Goal: Transaction & Acquisition: Book appointment/travel/reservation

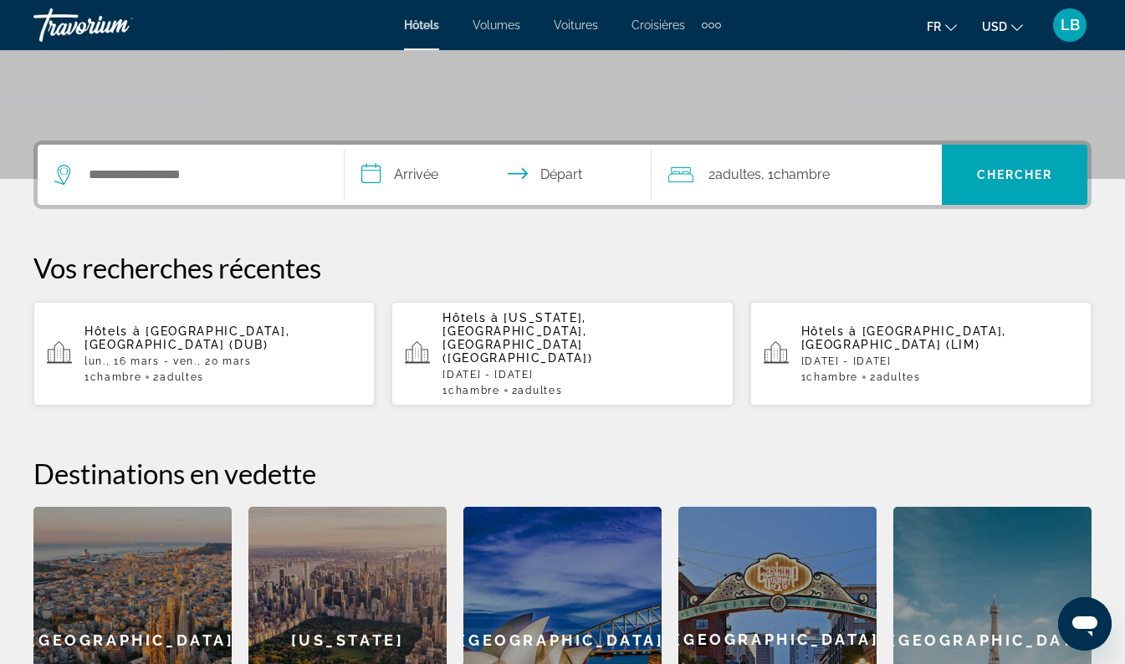
scroll to position [314, 0]
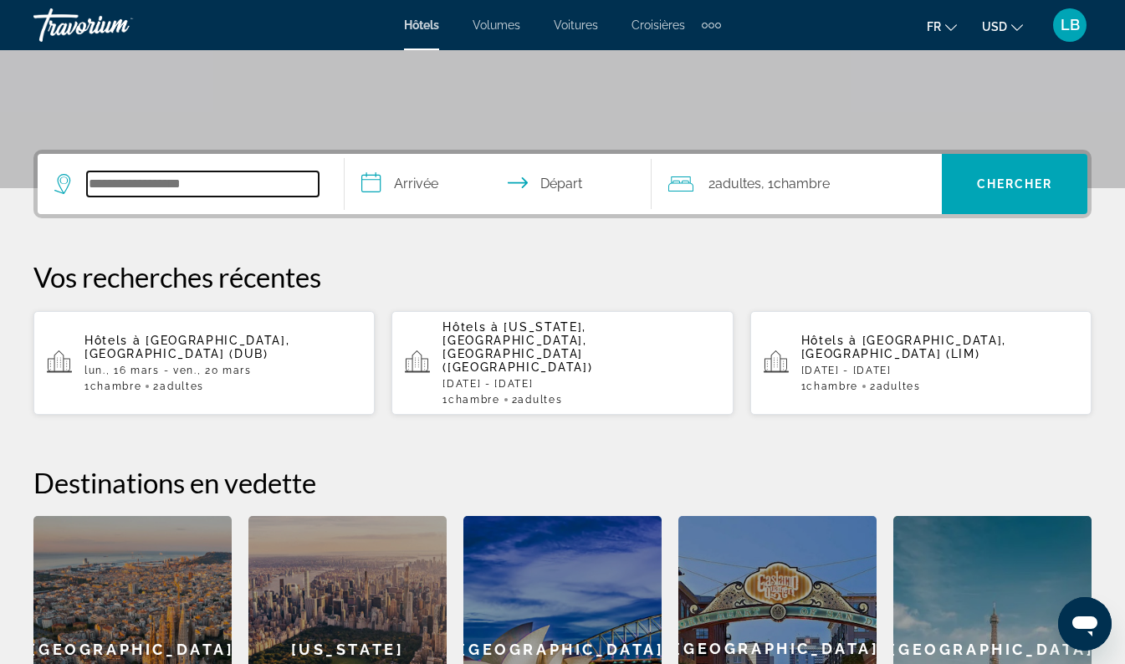
click at [155, 187] on input "Widget de recherche" at bounding box center [203, 183] width 232 height 25
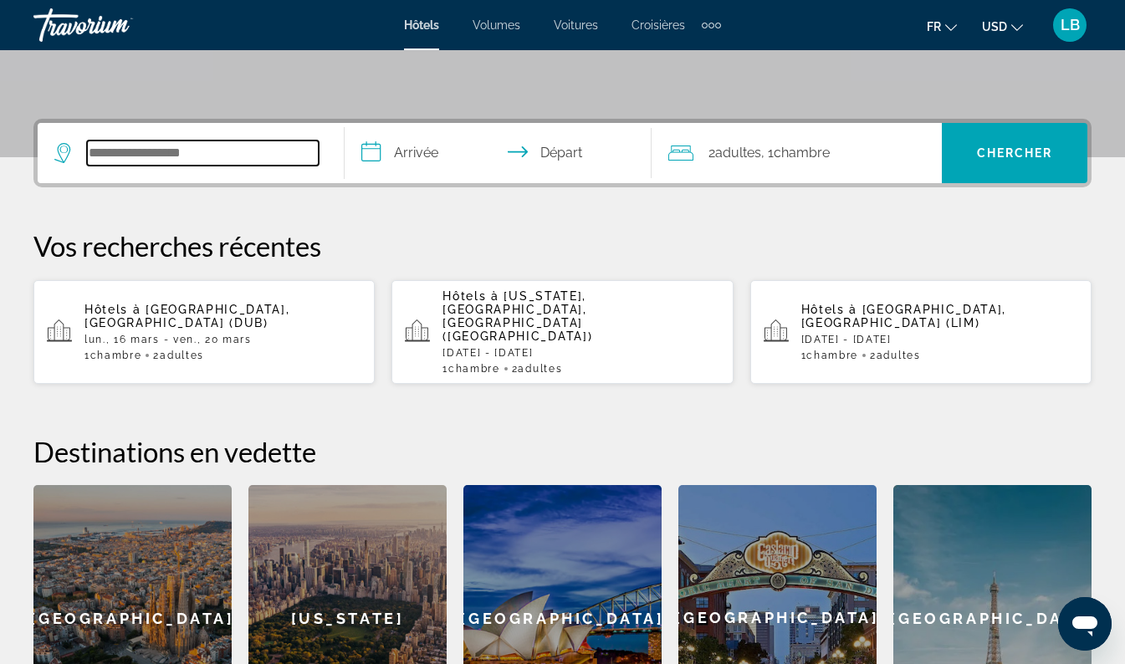
scroll to position [409, 0]
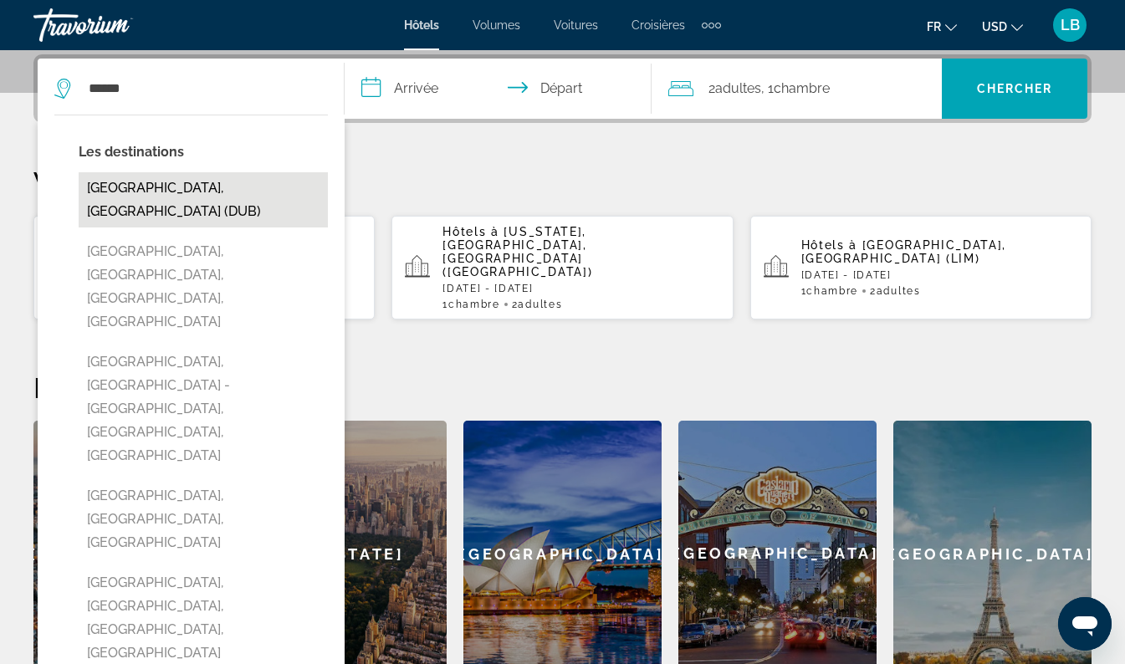
click at [163, 182] on button "[GEOGRAPHIC_DATA], [GEOGRAPHIC_DATA] (DUB)" at bounding box center [203, 199] width 249 height 55
type input "**********"
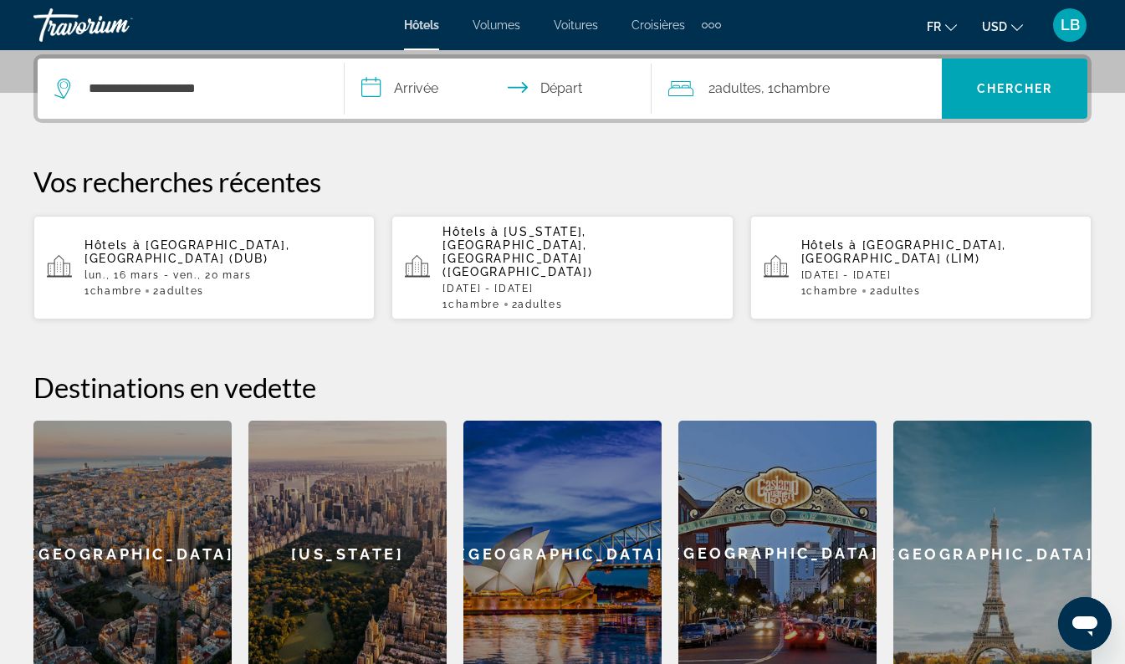
click at [400, 88] on input "**********" at bounding box center [502, 91] width 314 height 65
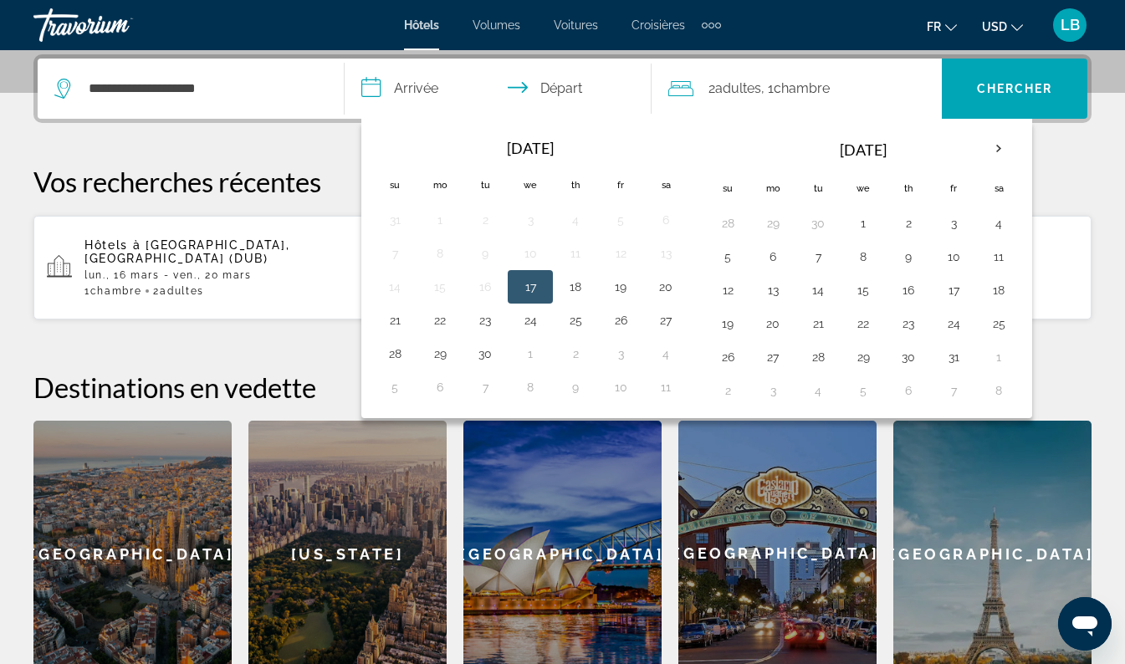
click at [411, 90] on input "**********" at bounding box center [502, 91] width 314 height 65
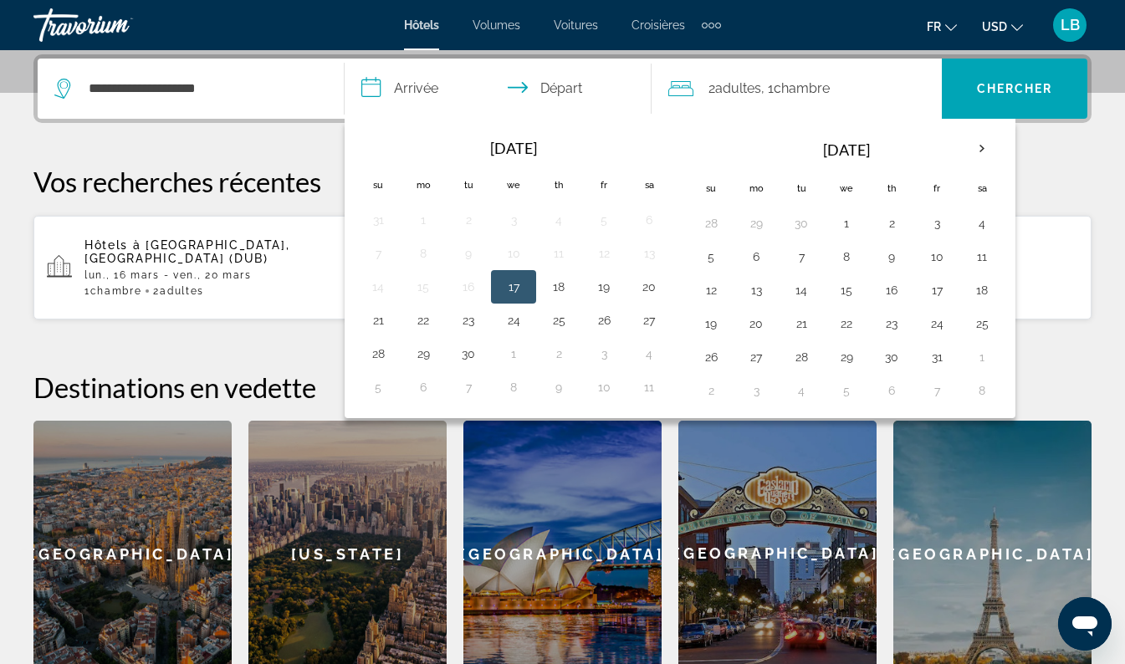
scroll to position [419, 0]
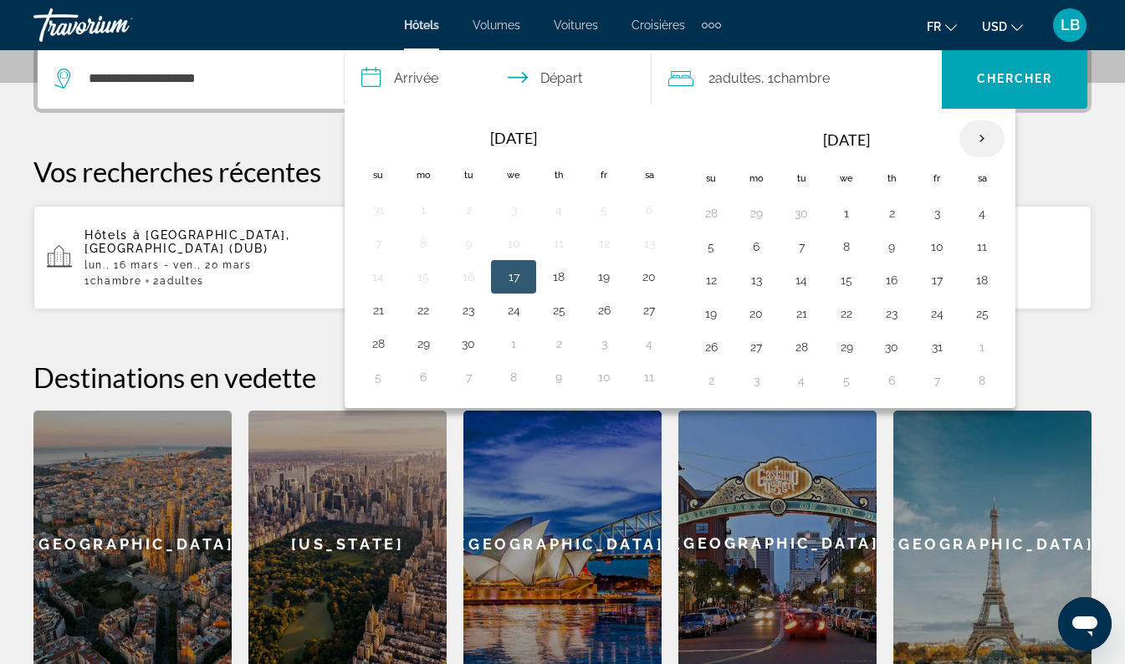
click at [982, 141] on th "Next month" at bounding box center [981, 138] width 45 height 37
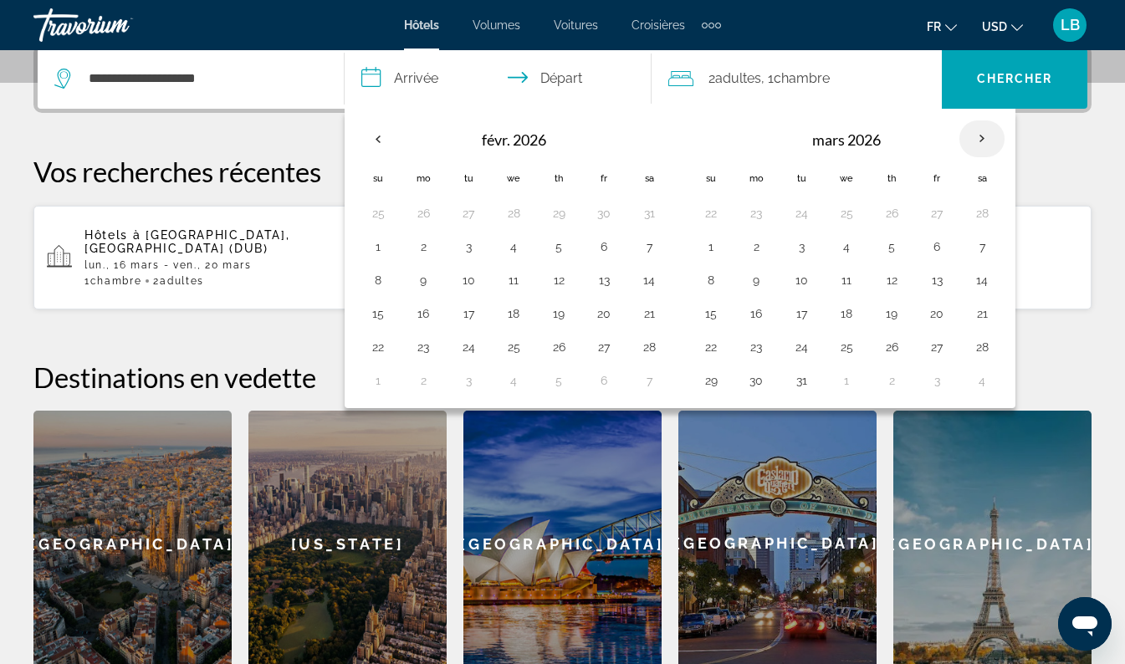
click at [982, 141] on th "Next month" at bounding box center [981, 138] width 45 height 37
click at [385, 322] on button "15" at bounding box center [378, 313] width 27 height 23
click at [390, 321] on button "15" at bounding box center [378, 313] width 27 height 23
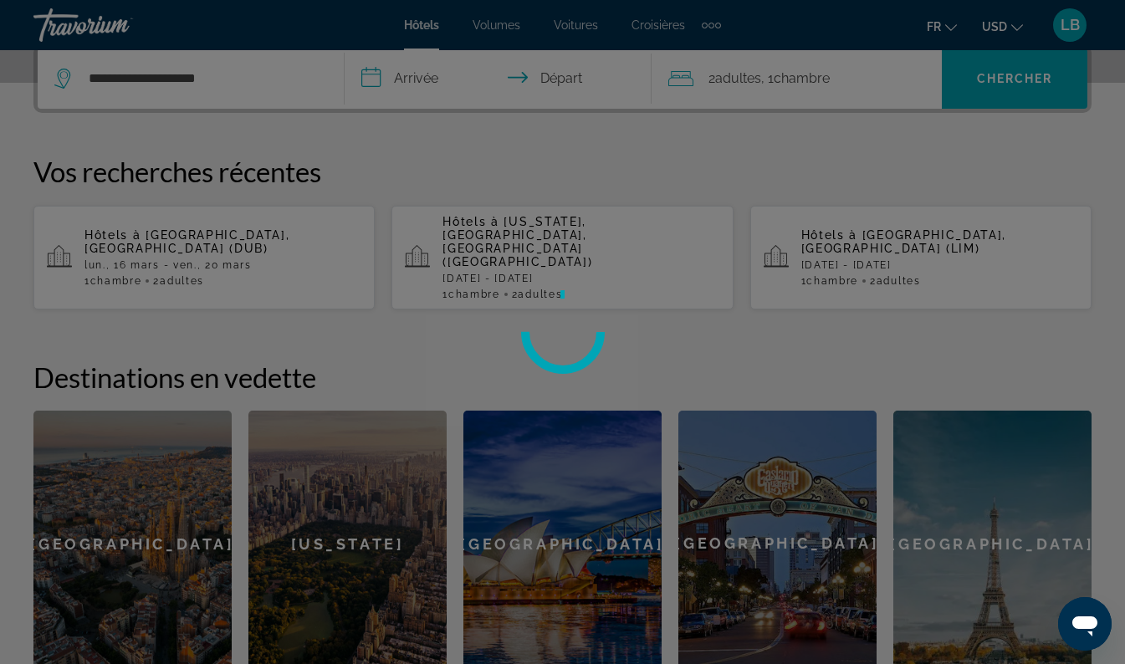
click at [424, 315] on div at bounding box center [562, 332] width 1125 height 664
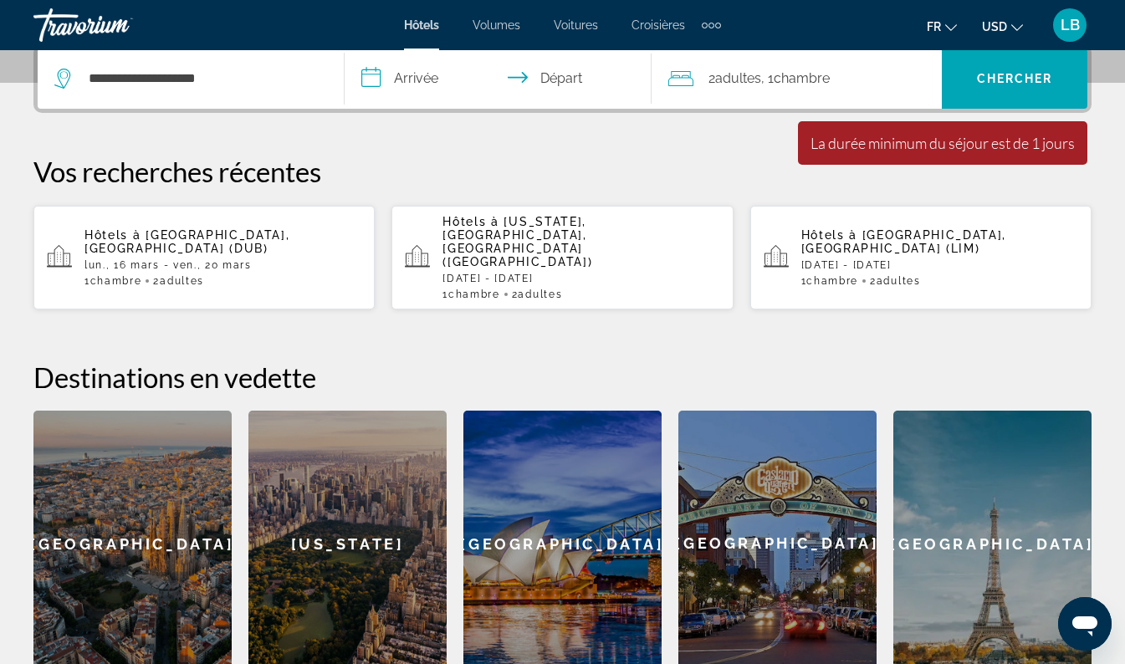
click at [411, 75] on input "**********" at bounding box center [502, 81] width 314 height 65
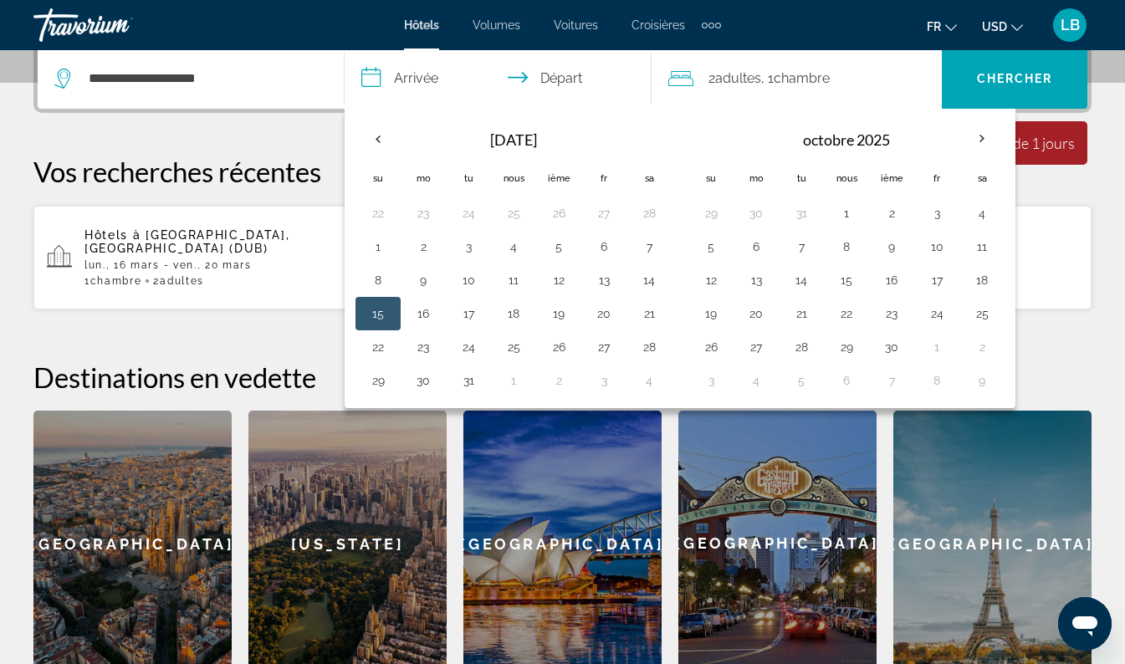
scroll to position [409, 0]
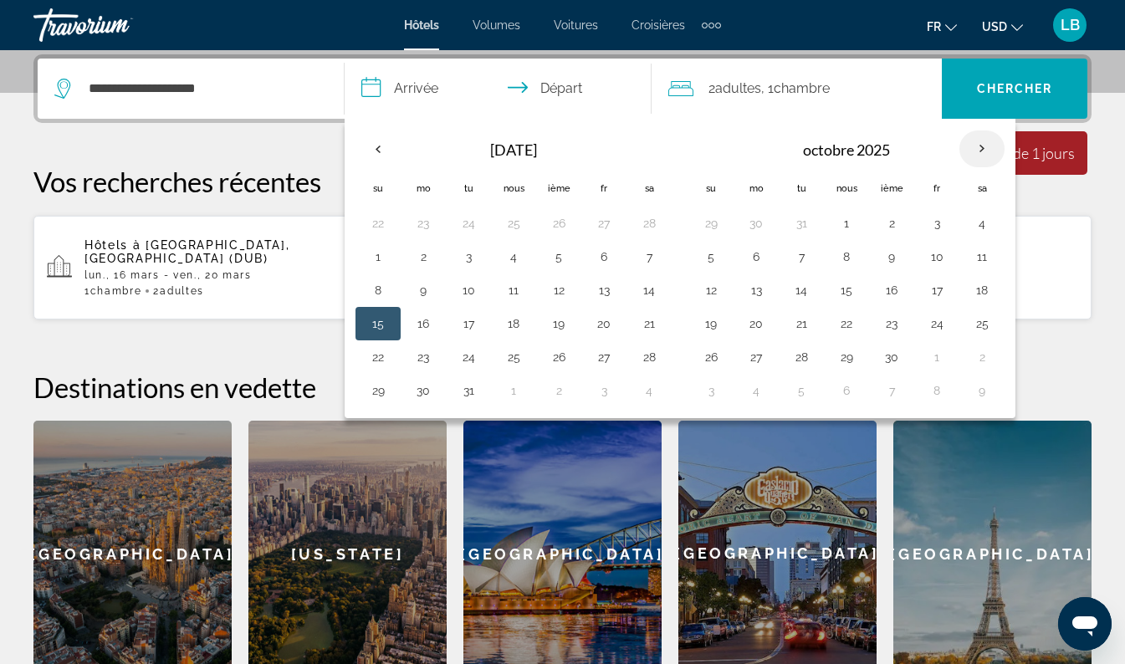
click at [982, 151] on th "Prochain" at bounding box center [981, 148] width 45 height 37
click at [384, 151] on th "Le mois précédent" at bounding box center [377, 148] width 45 height 37
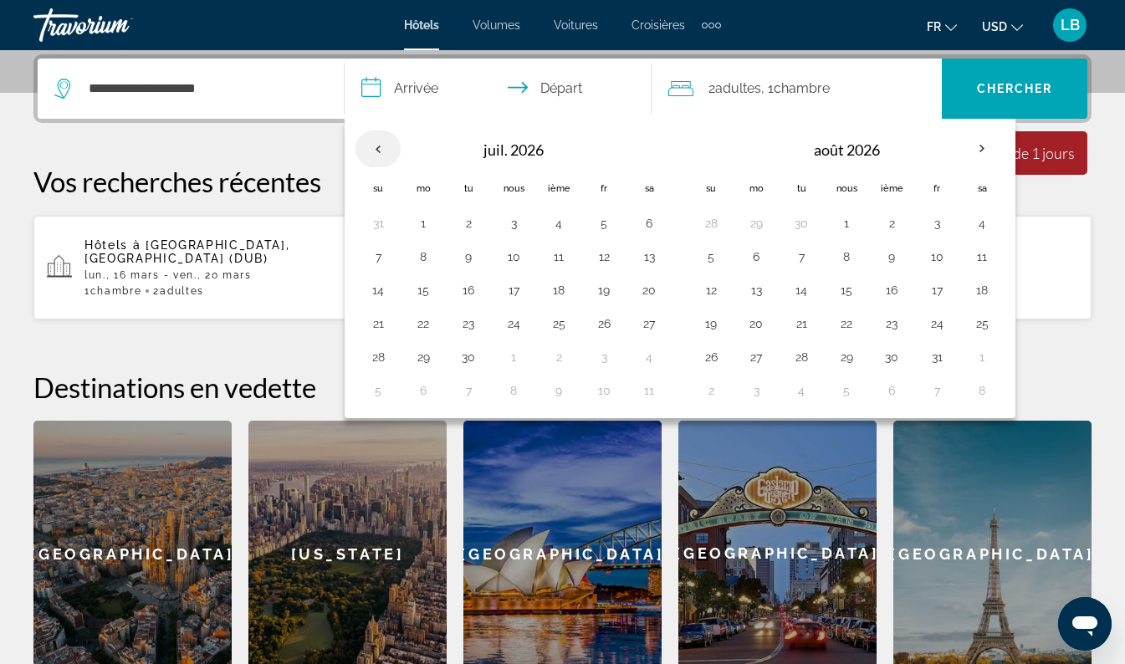
click at [384, 151] on th "Le mois précédent" at bounding box center [377, 148] width 45 height 37
click at [984, 152] on th "Prochain" at bounding box center [981, 148] width 45 height 37
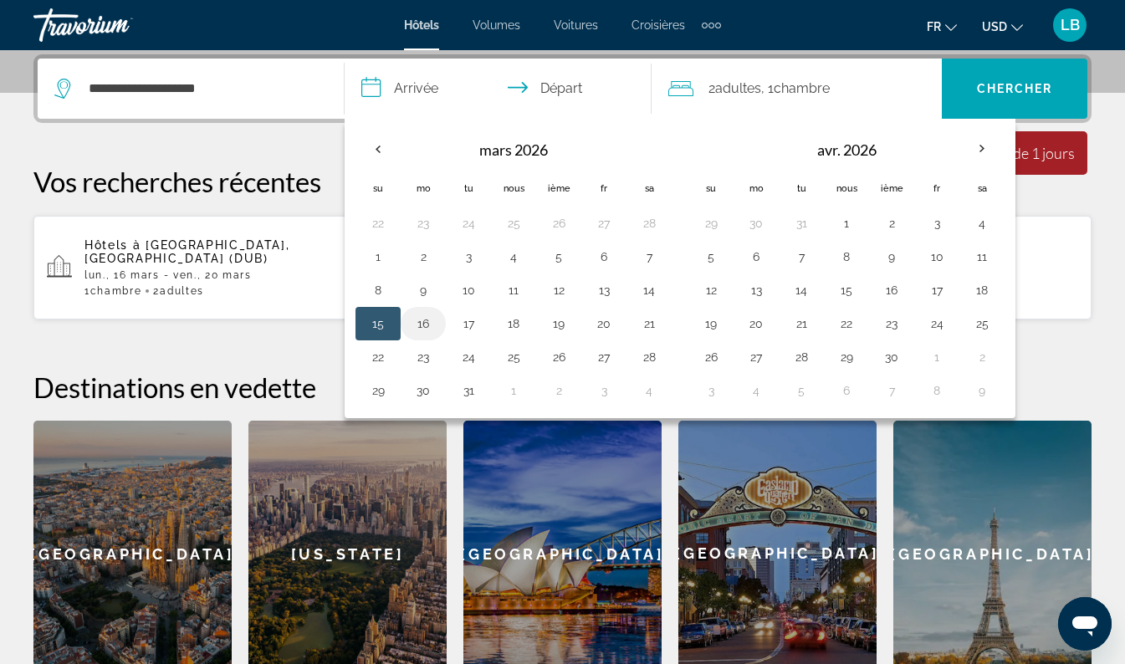
click at [418, 329] on button "16" at bounding box center [423, 323] width 27 height 23
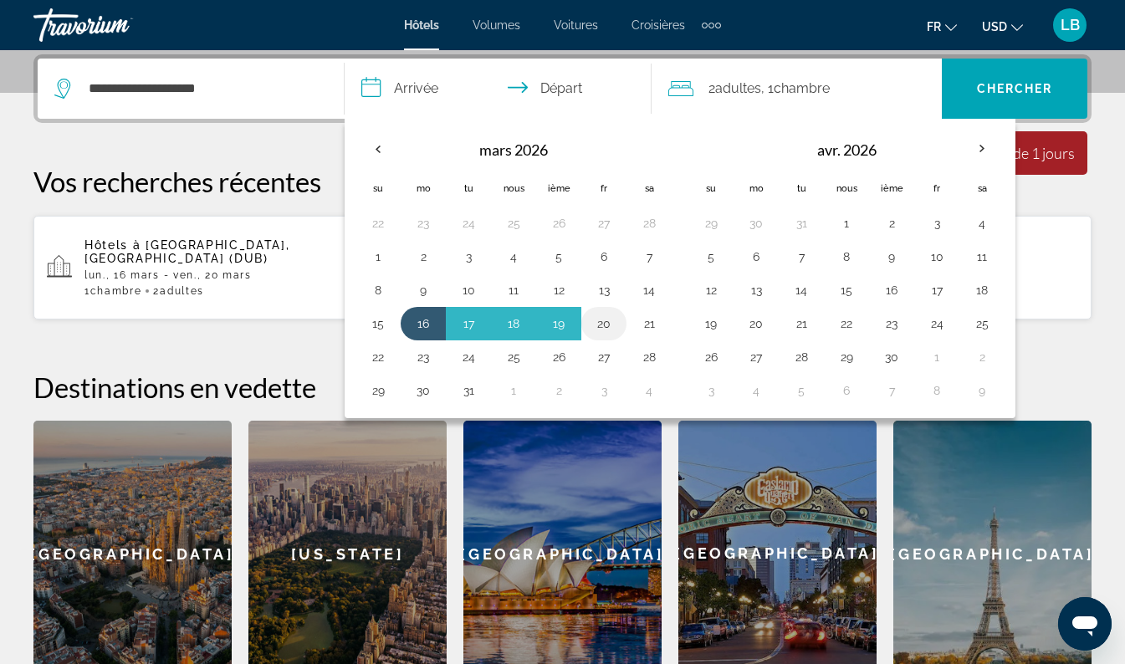
click at [603, 325] on button "20" at bounding box center [604, 323] width 27 height 23
type input "**********"
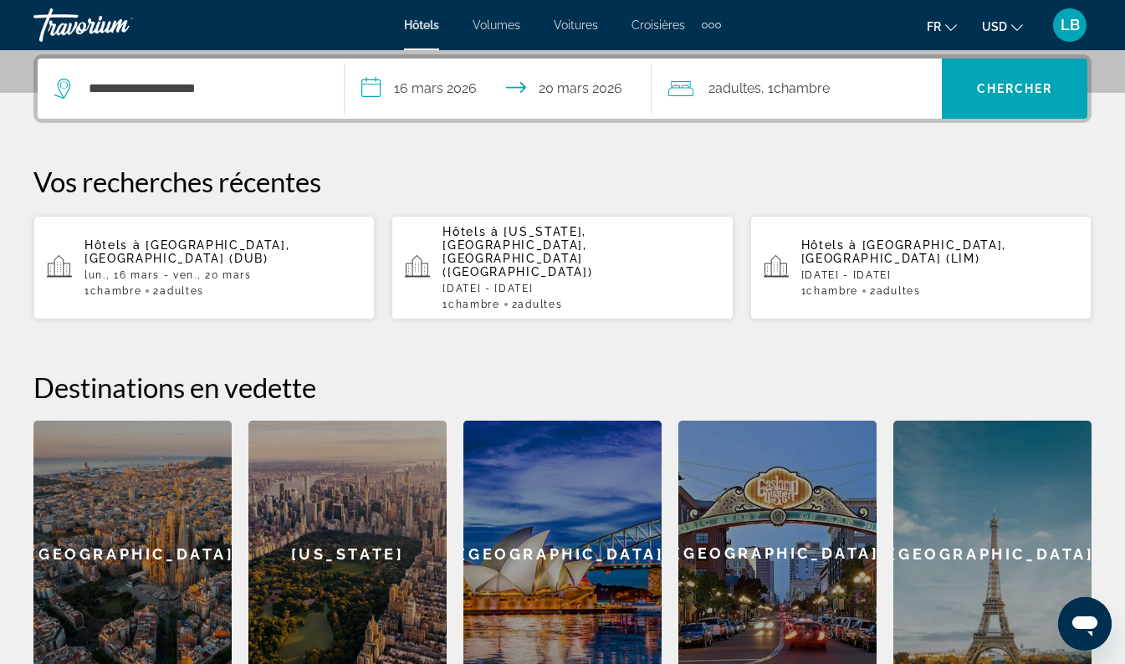
click at [783, 91] on span "Chambre" at bounding box center [802, 88] width 56 height 16
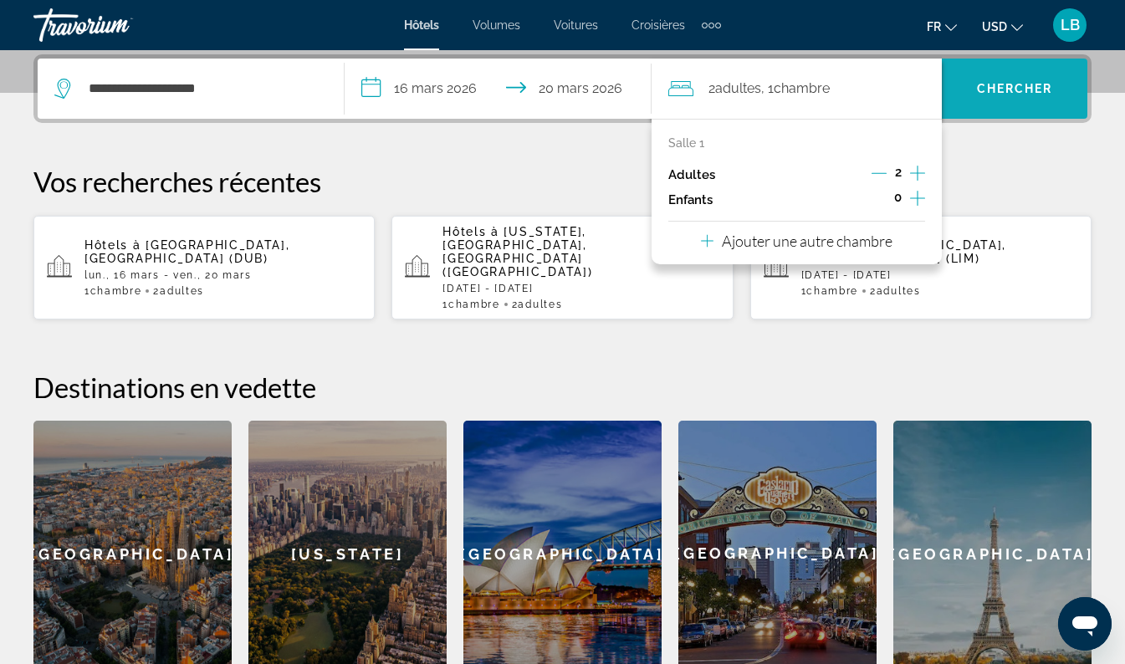
click at [998, 104] on span "Widget de recherche" at bounding box center [1015, 89] width 146 height 40
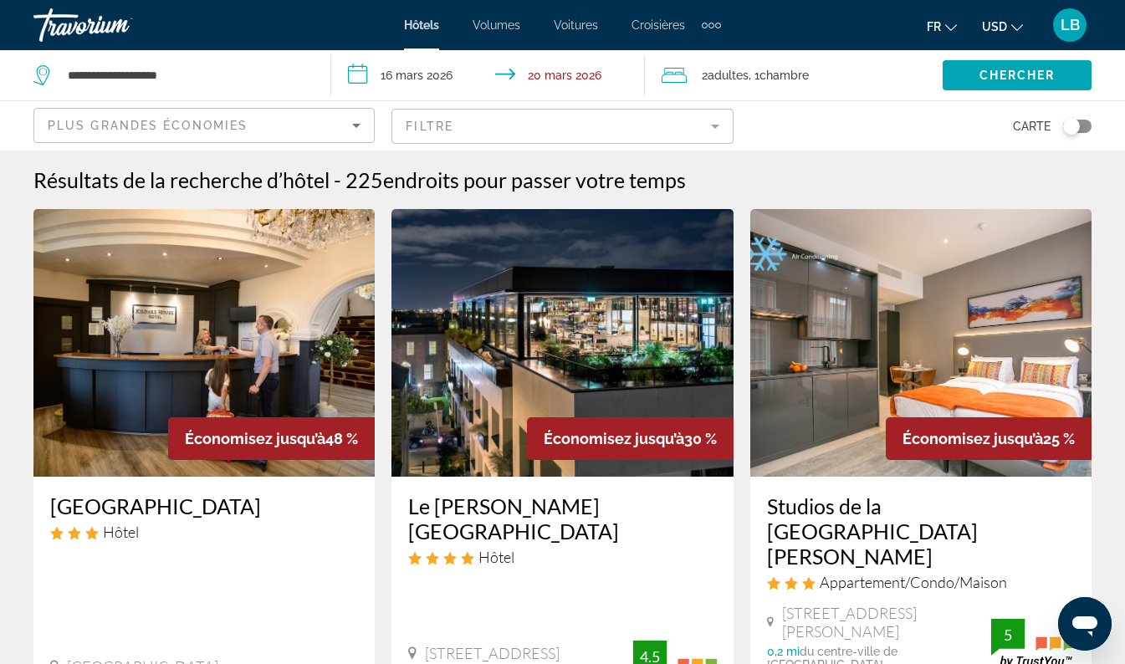
click at [357, 127] on icon "Trier par" at bounding box center [356, 126] width 8 height 4
click at [355, 127] on icon "Trier par" at bounding box center [356, 126] width 8 height 4
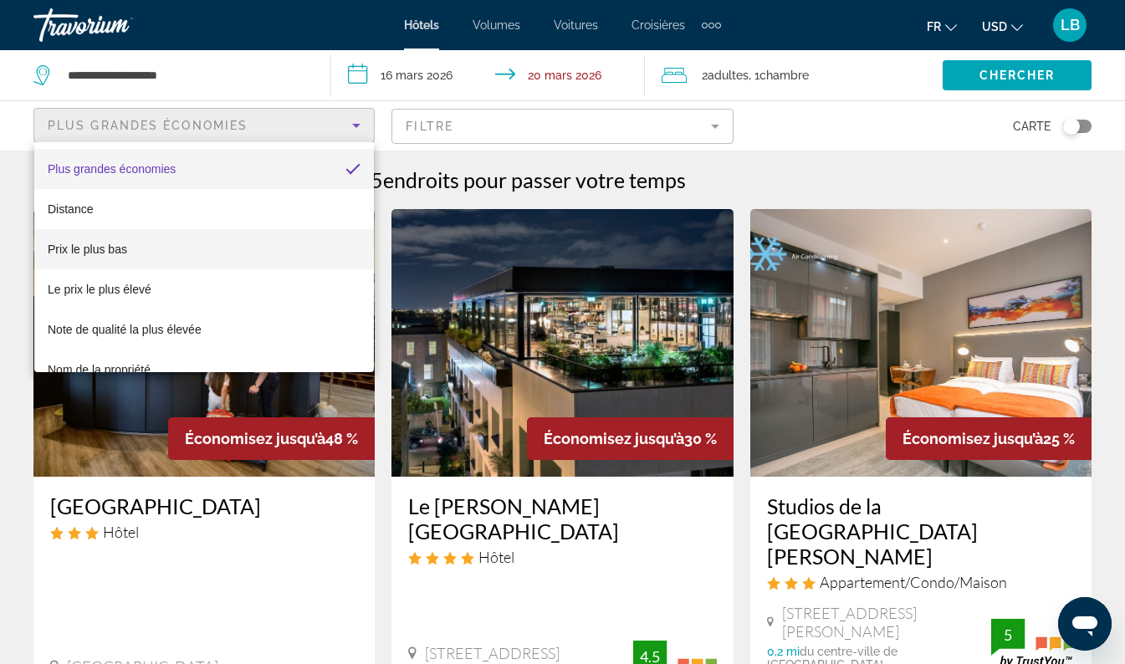
drag, startPoint x: 355, startPoint y: 127, endPoint x: 105, endPoint y: 251, distance: 279.1
click at [105, 251] on span "Prix le plus bas" at bounding box center [87, 249] width 79 height 13
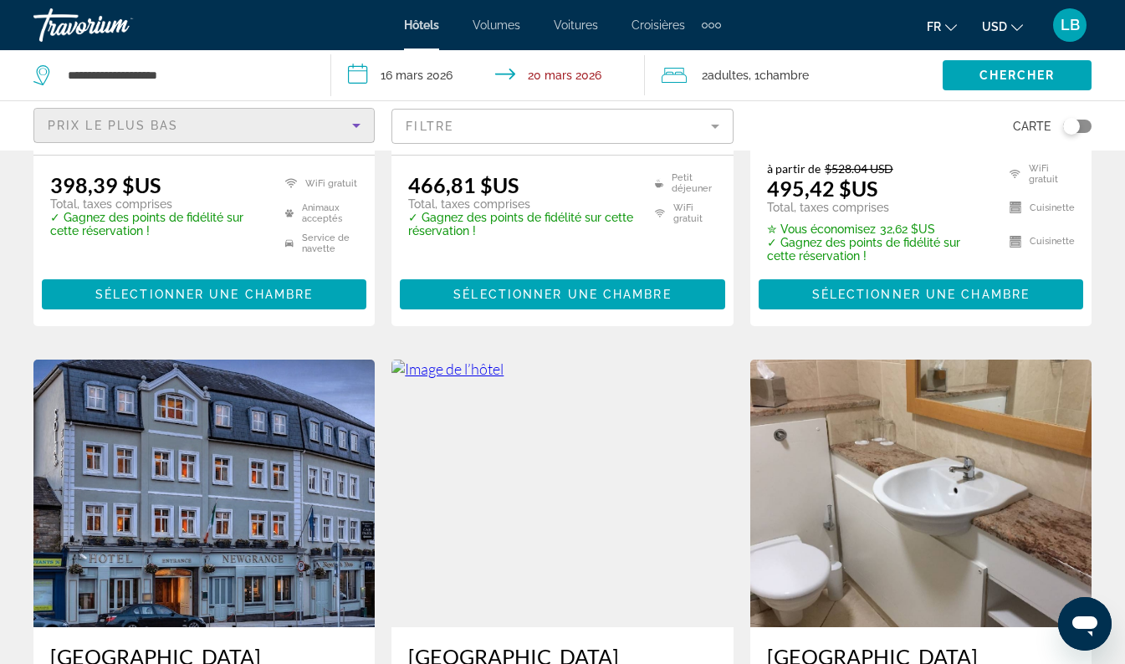
scroll to position [441, 0]
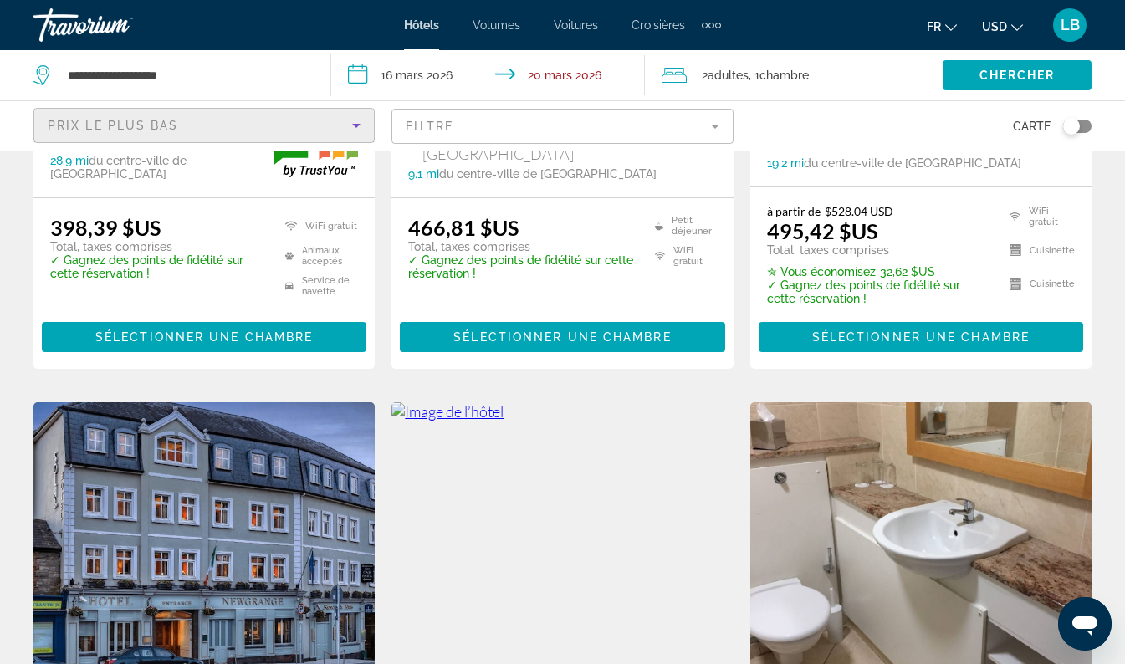
click at [712, 130] on mat-form-field "Filtre" at bounding box center [561, 126] width 341 height 35
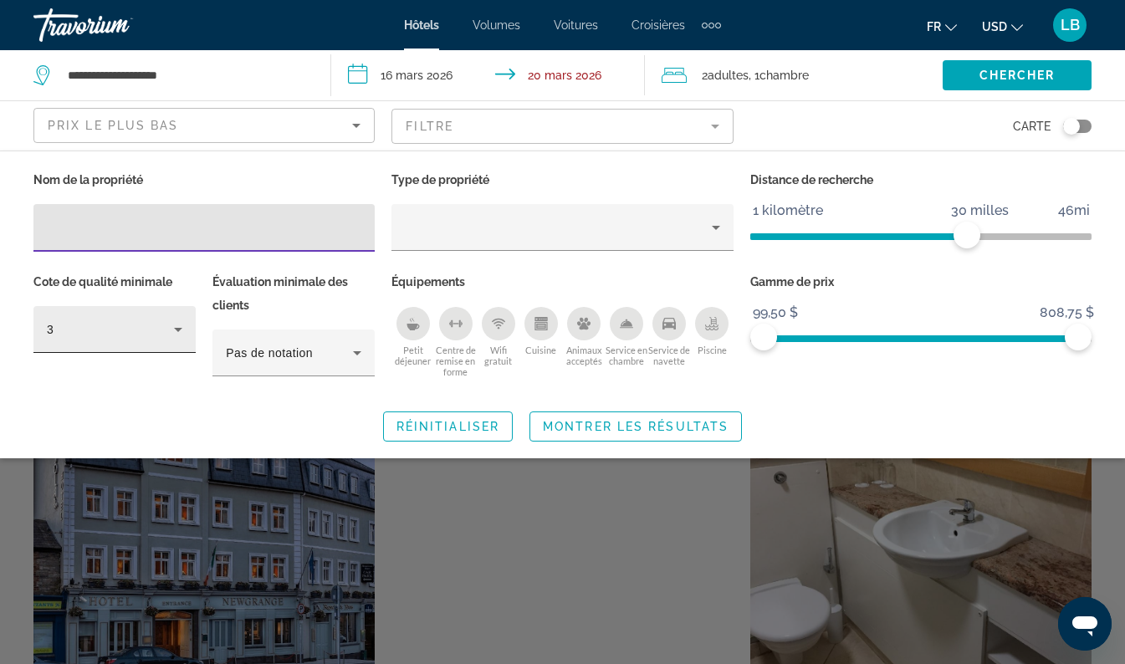
click at [173, 324] on icon "Filtres d’hôtel" at bounding box center [178, 330] width 20 height 20
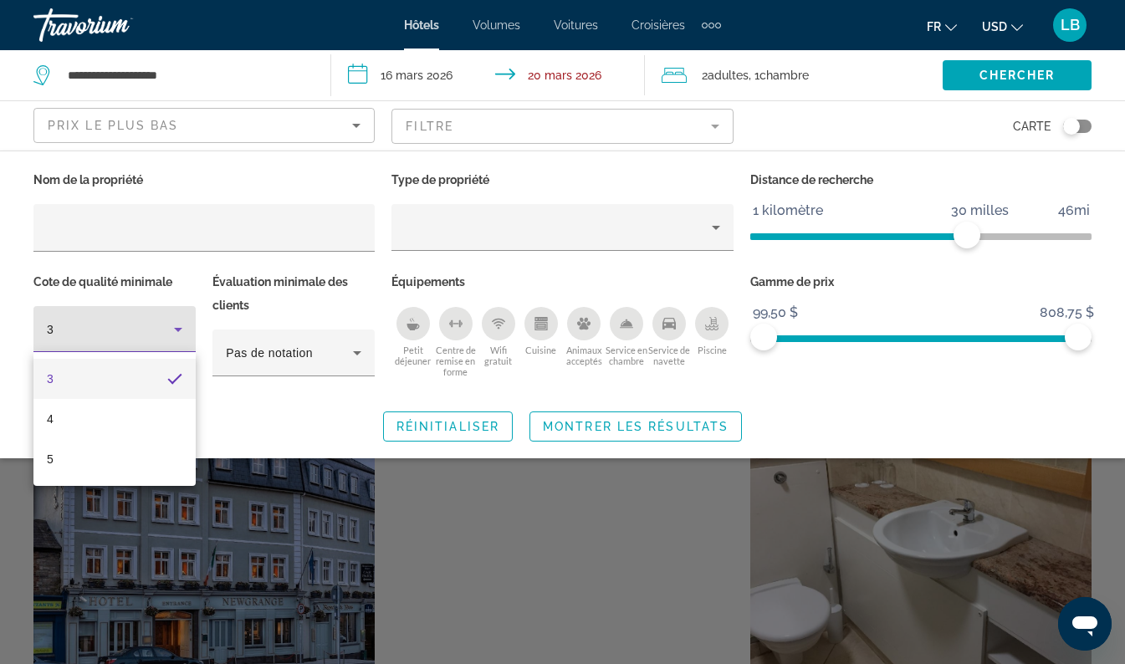
click at [72, 333] on div at bounding box center [562, 332] width 1125 height 664
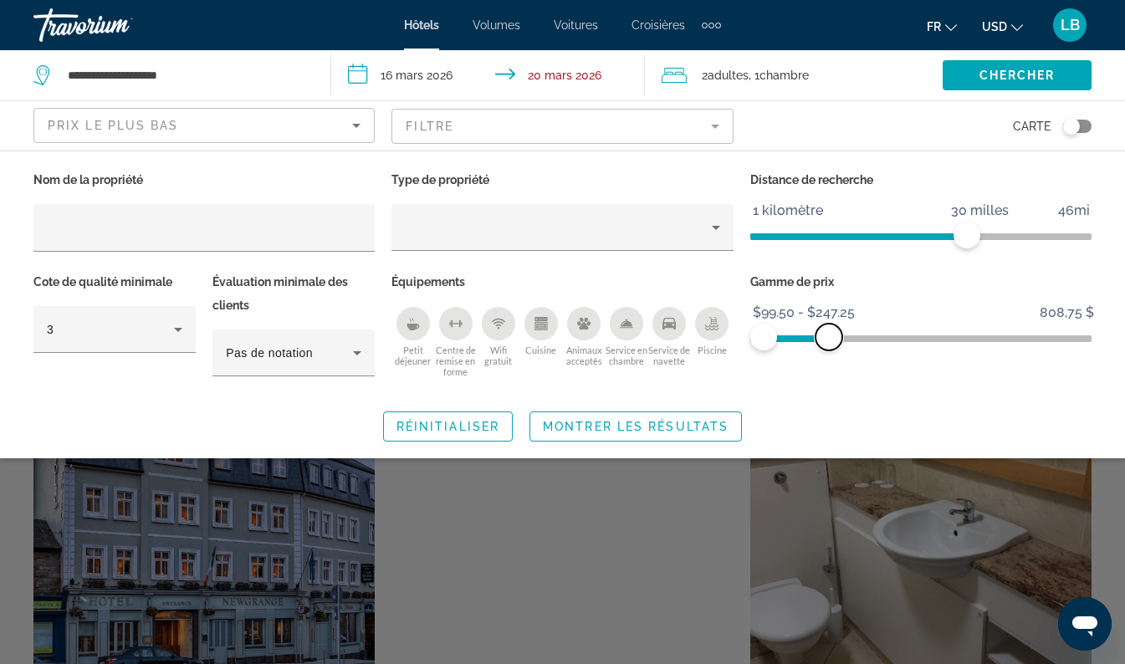
drag, startPoint x: 1071, startPoint y: 334, endPoint x: 827, endPoint y: 345, distance: 243.6
click at [827, 345] on span "ngx-slider-max" at bounding box center [829, 337] width 27 height 27
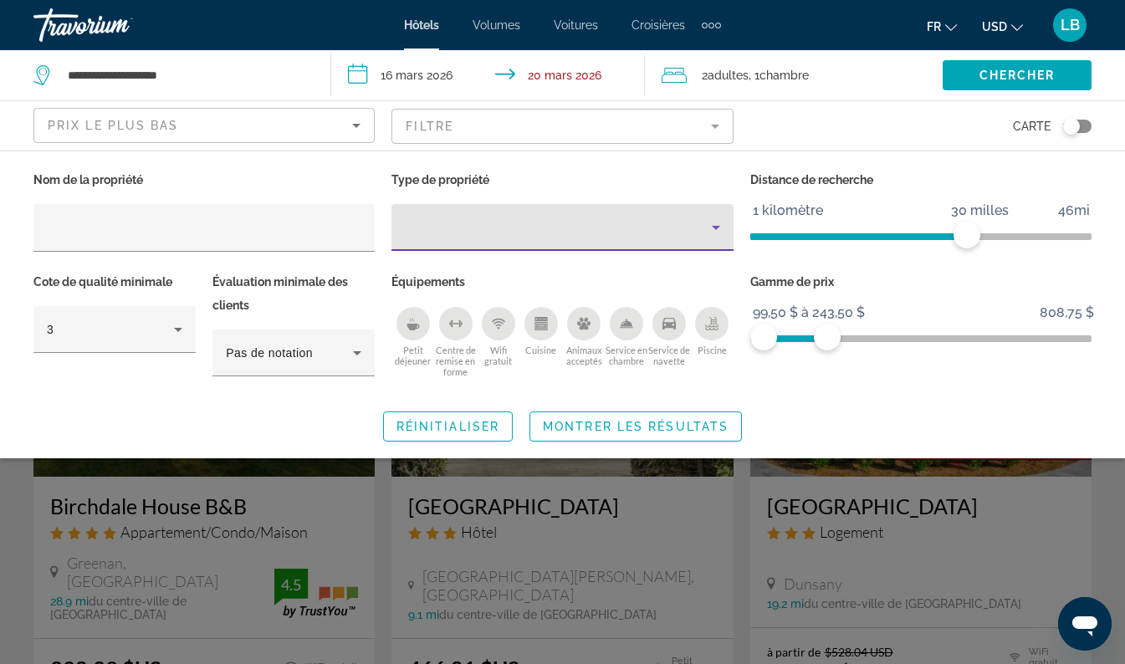
click at [446, 219] on div "Type de propriété" at bounding box center [558, 227] width 306 height 20
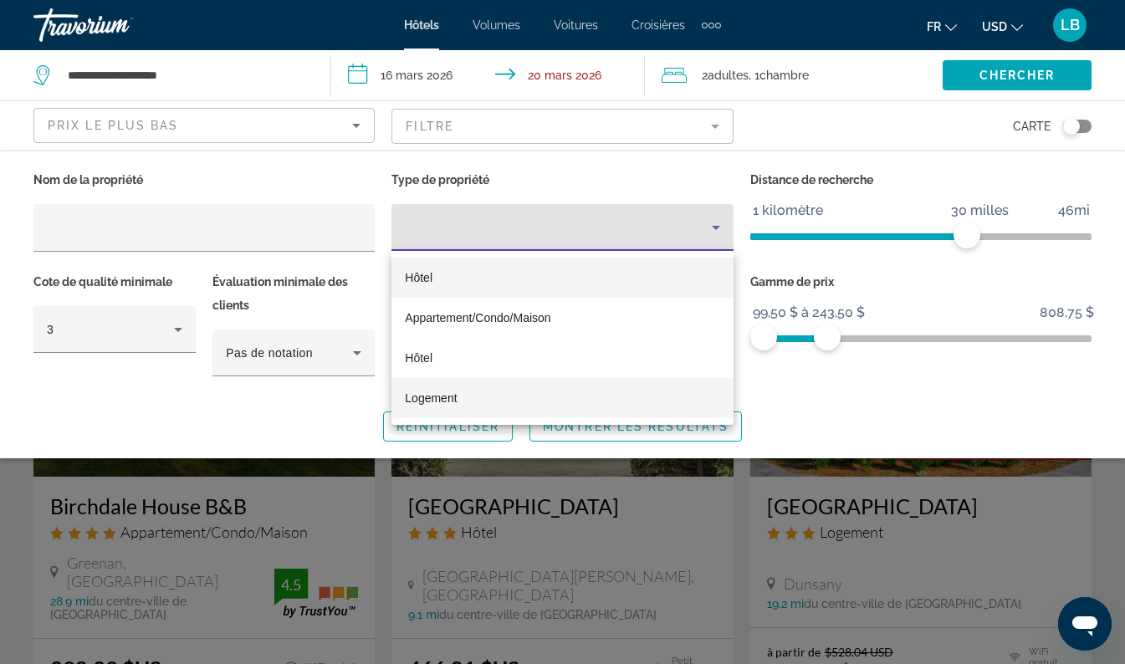
click at [448, 400] on span "Logement" at bounding box center [431, 397] width 52 height 13
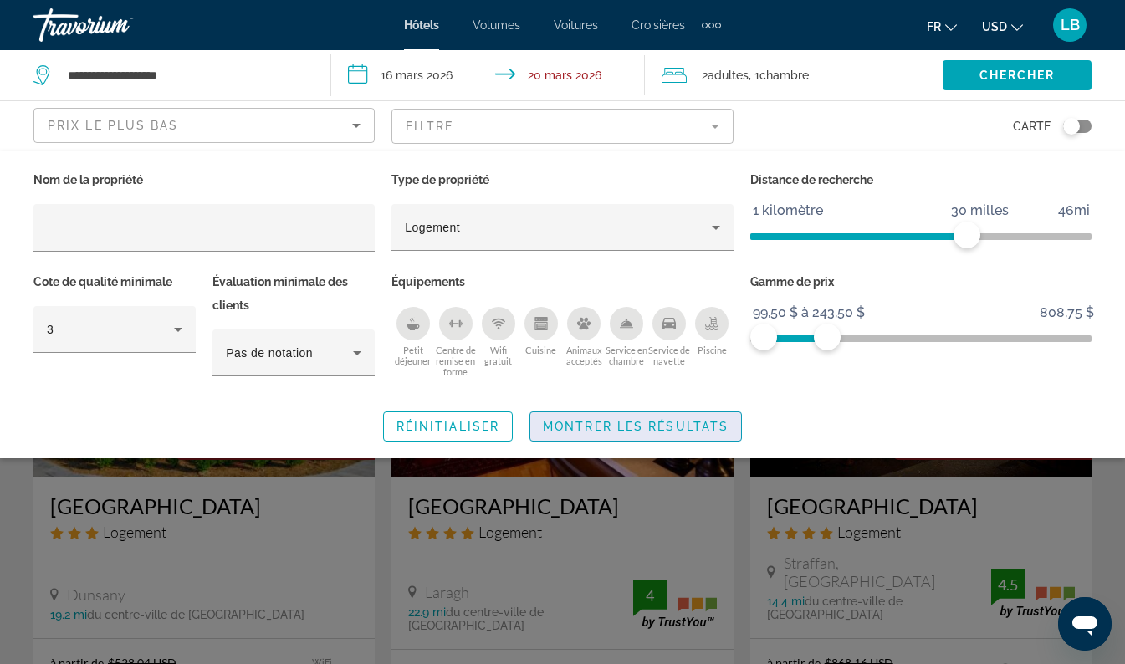
click at [604, 426] on span "Montrer les résultats" at bounding box center [636, 426] width 186 height 13
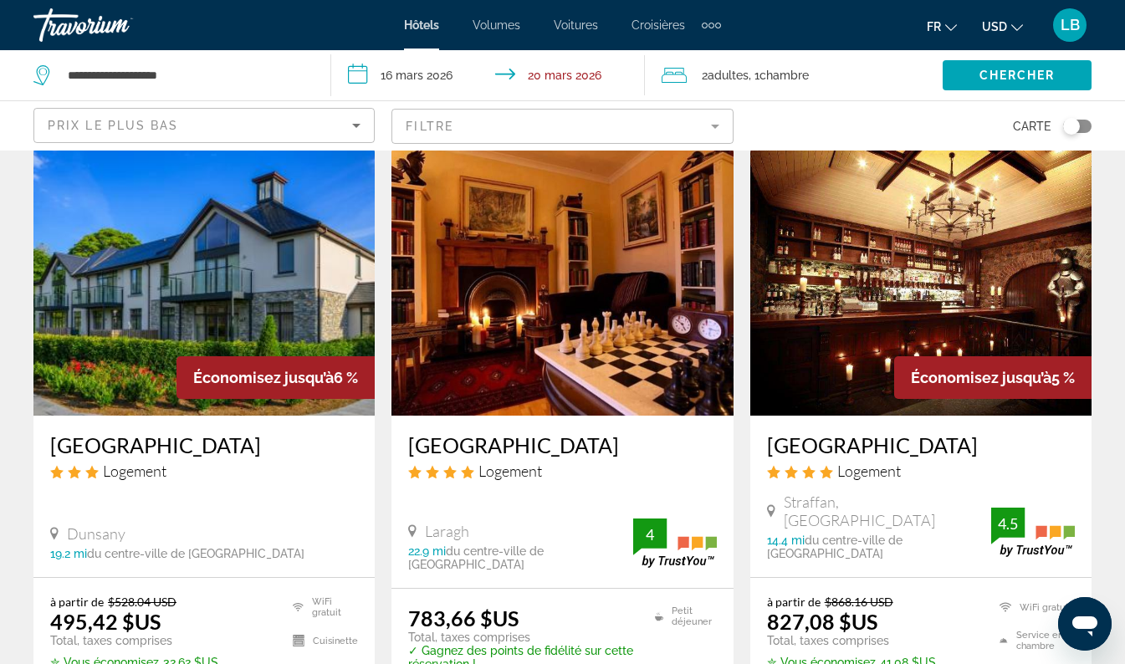
scroll to position [18, 0]
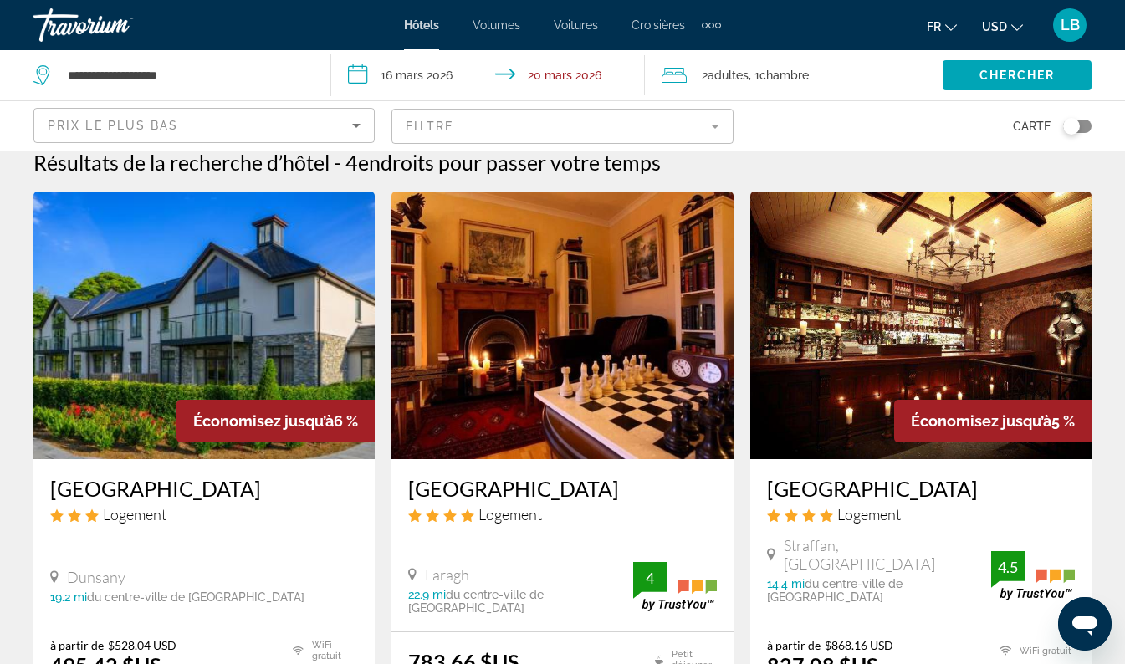
click at [719, 124] on mat-form-field "Filtre" at bounding box center [561, 126] width 341 height 35
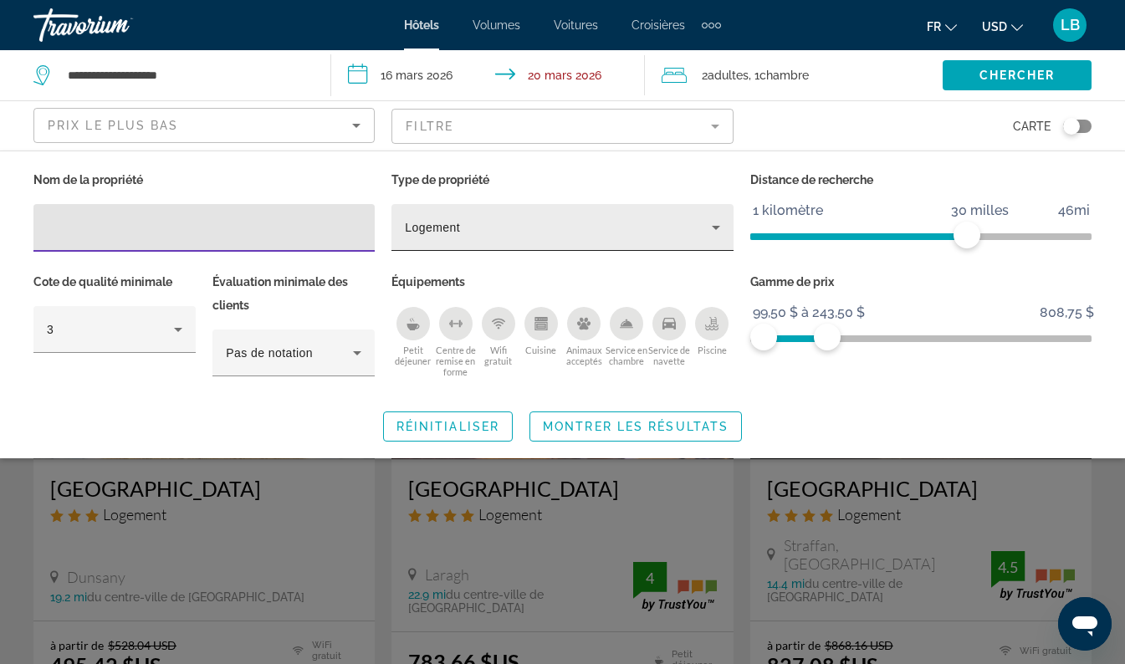
click at [619, 222] on div "Logement" at bounding box center [558, 227] width 306 height 20
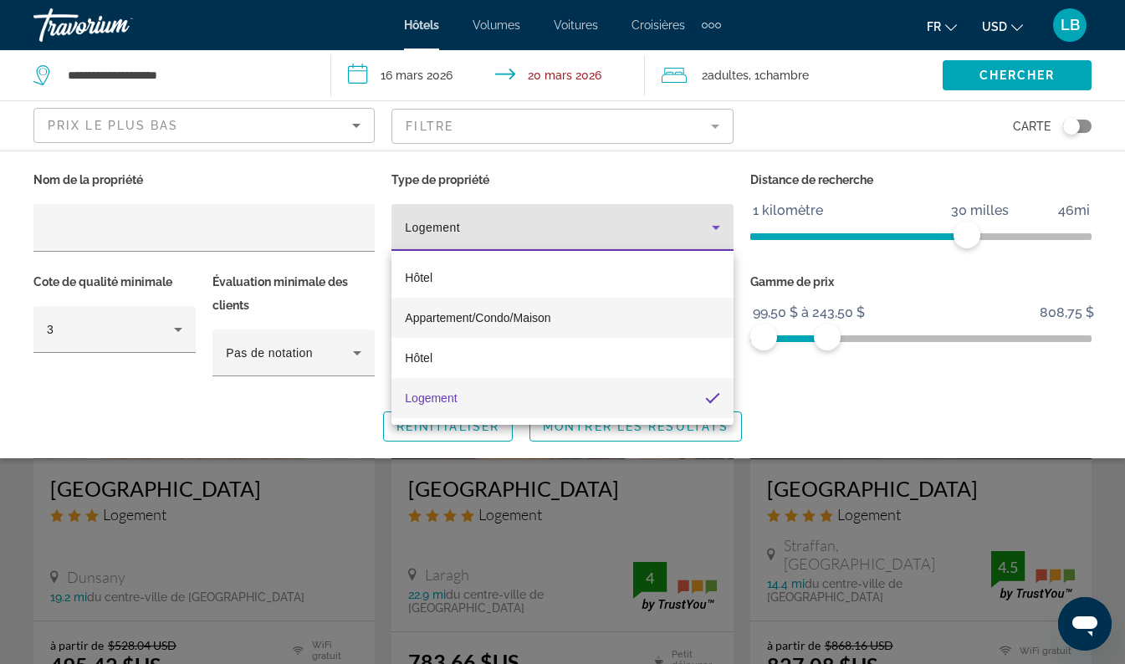
click at [503, 317] on span "Appartement/Condo/Maison" at bounding box center [478, 317] width 146 height 13
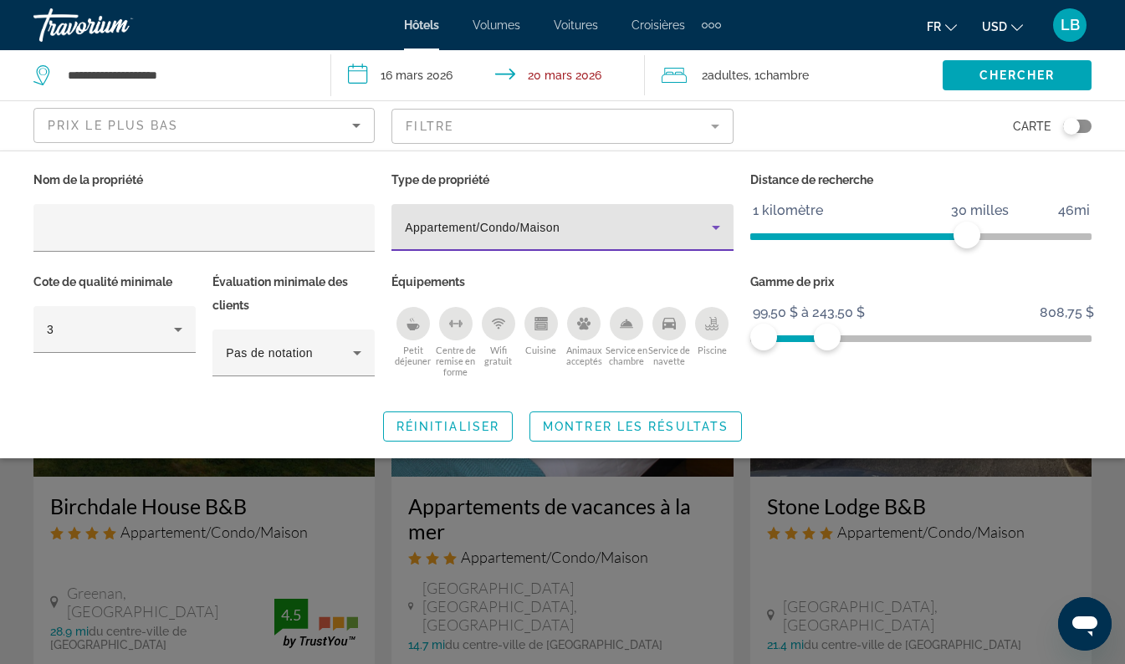
click at [0, 534] on html "**********" at bounding box center [562, 332] width 1125 height 664
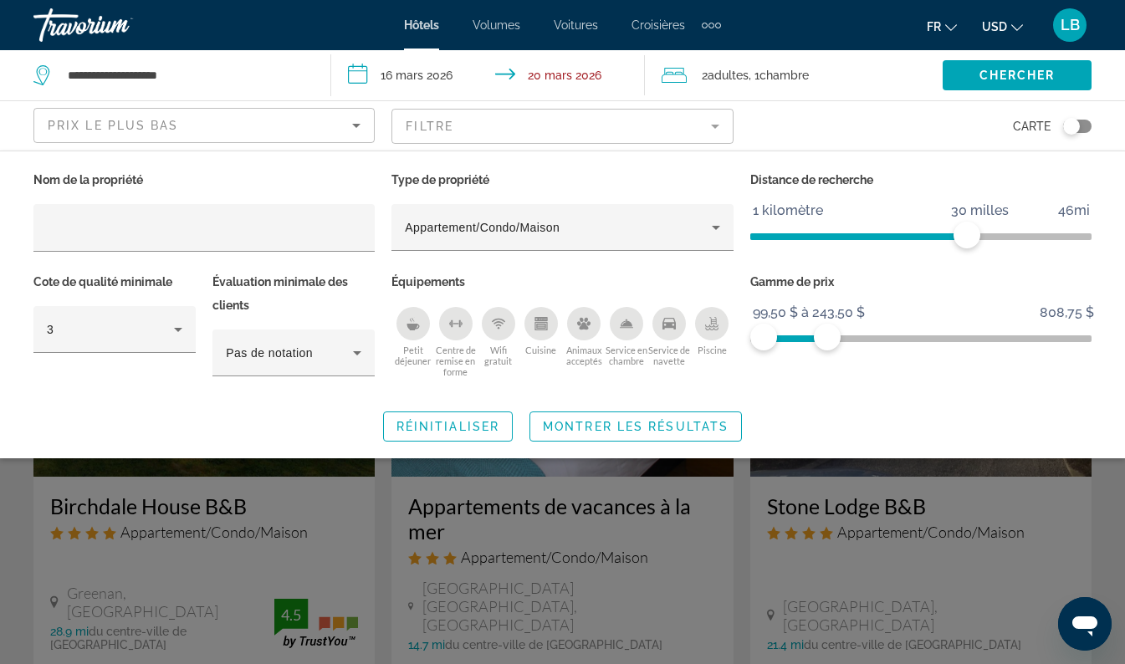
click at [8, 550] on div "Widget de recherche" at bounding box center [562, 457] width 1125 height 413
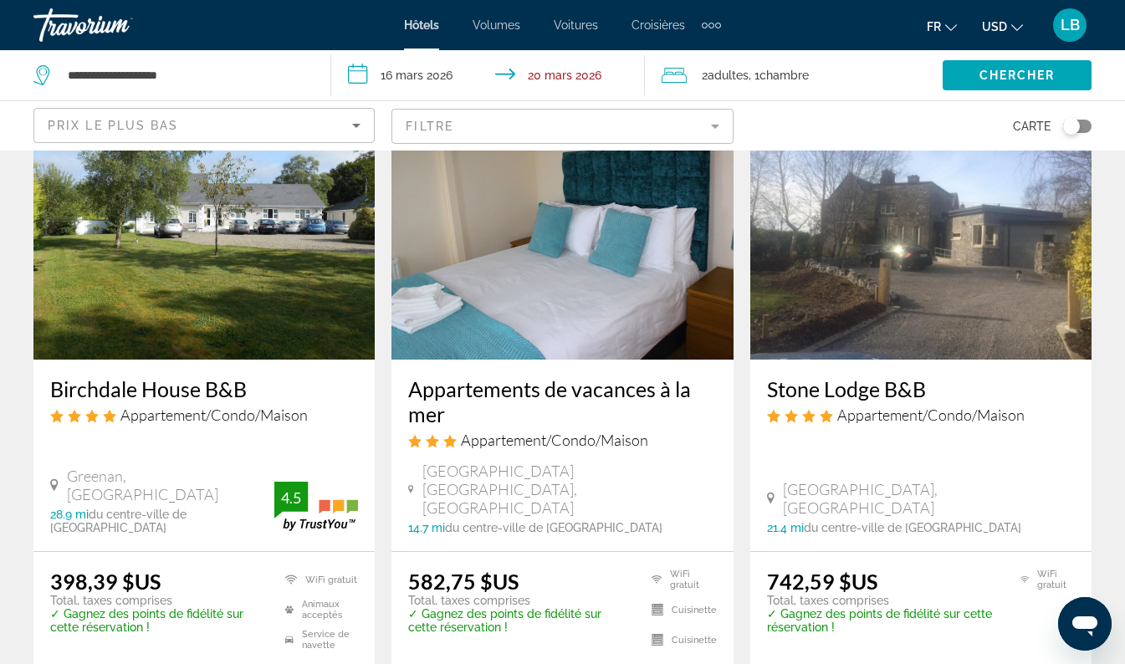
scroll to position [116, 0]
click at [708, 22] on div "Éléments de navigation supplémentaires" at bounding box center [711, 25] width 19 height 25
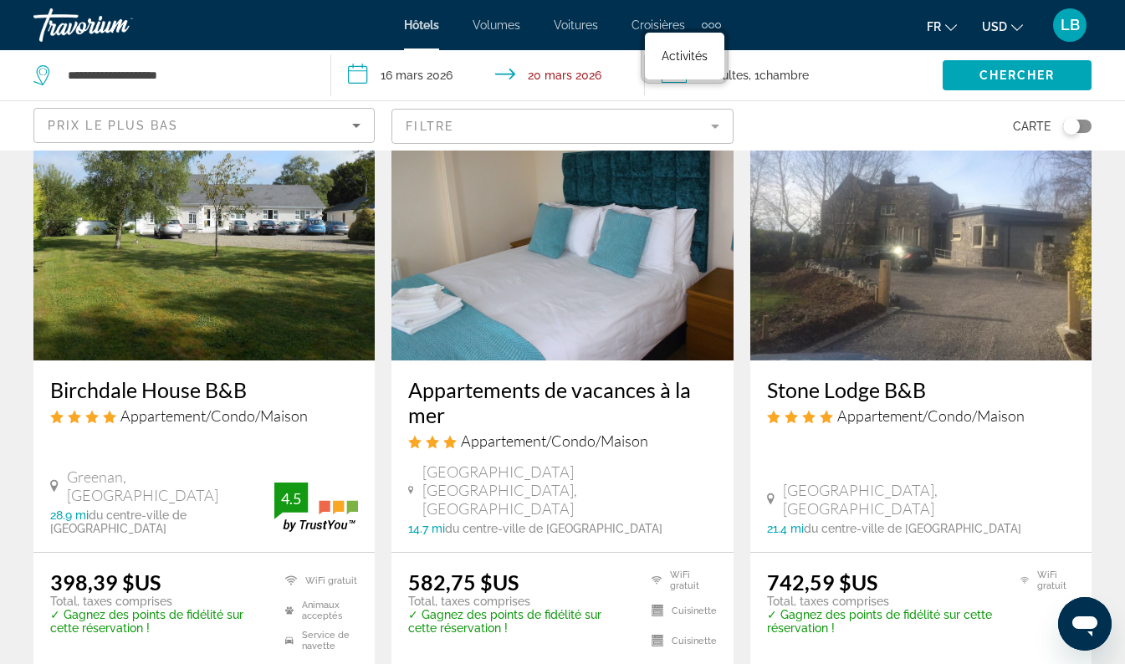
click at [804, 25] on div "Fr English Español Français Italiano Português русский USD USD ($) MXN (Mex$) C…" at bounding box center [915, 25] width 354 height 35
click at [427, 28] on span "Hôtels" at bounding box center [421, 24] width 35 height 13
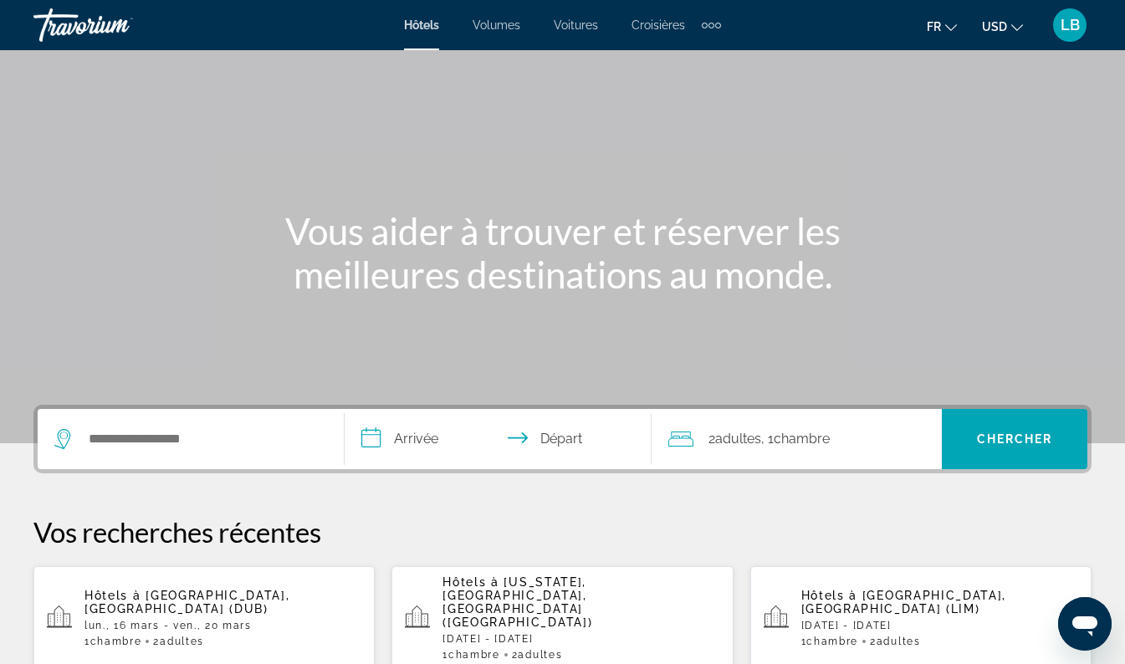
scroll to position [58, 0]
click at [486, 26] on span "Volumes" at bounding box center [497, 24] width 48 height 13
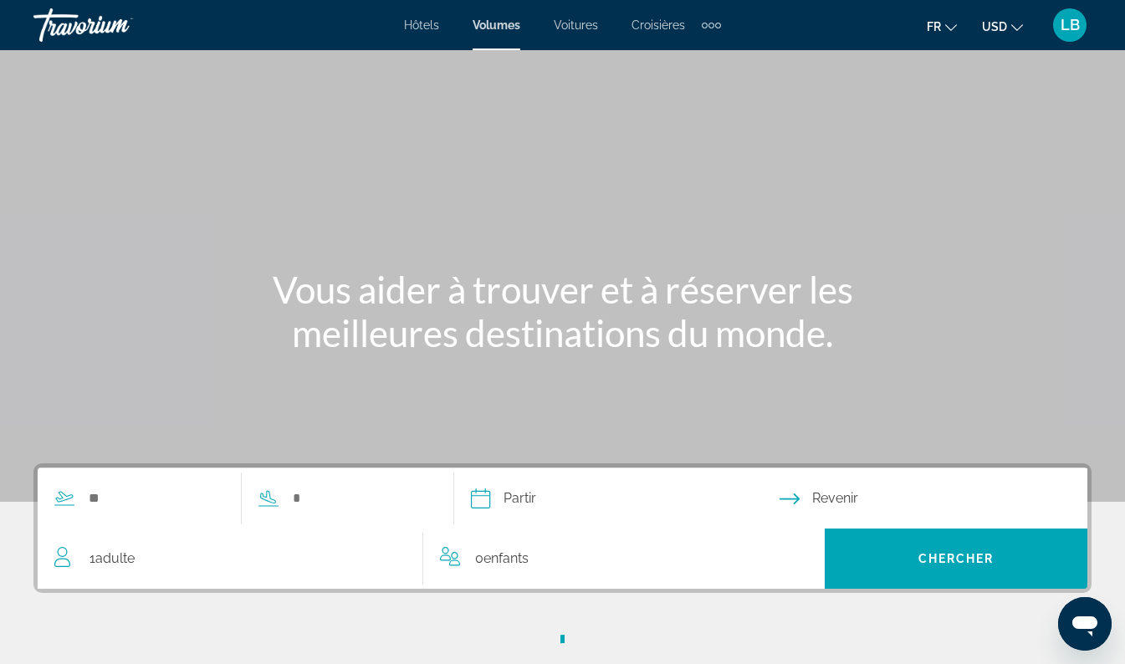
click at [665, 175] on div "Contenu principal" at bounding box center [562, 251] width 1125 height 502
click at [712, 23] on div "Éléments de navigation supplémentaires" at bounding box center [711, 26] width 6 height 6
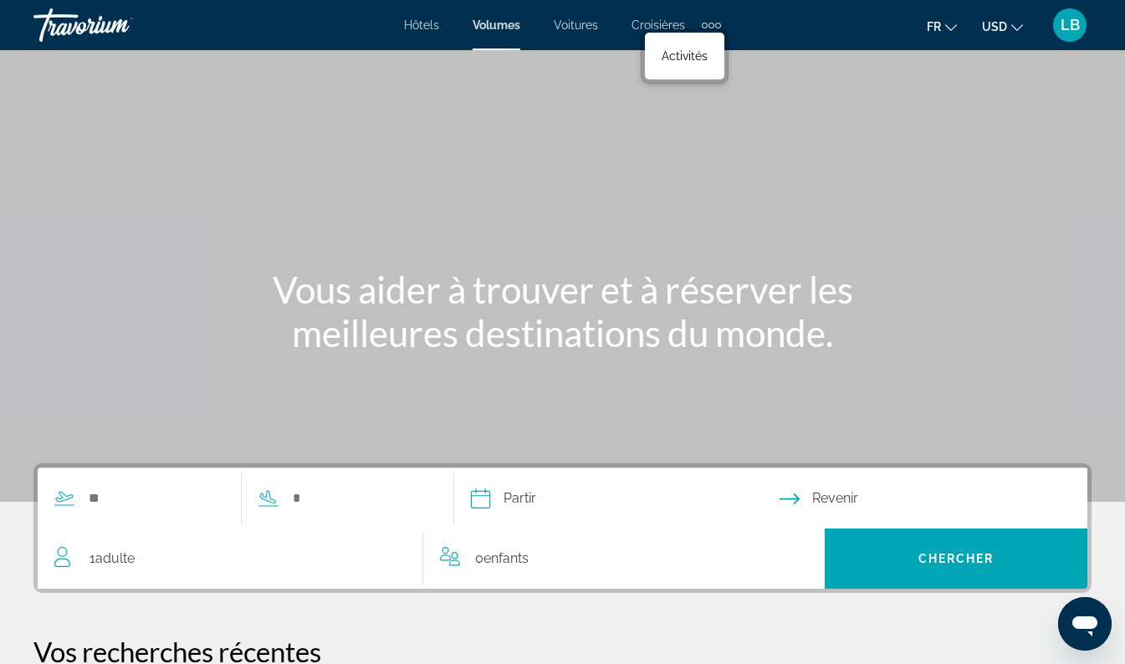
drag, startPoint x: 431, startPoint y: 31, endPoint x: 441, endPoint y: 25, distance: 11.6
click at [441, 25] on li "Hôtels" at bounding box center [430, 24] width 52 height 13
click at [412, 29] on span "Hôtels" at bounding box center [421, 24] width 35 height 13
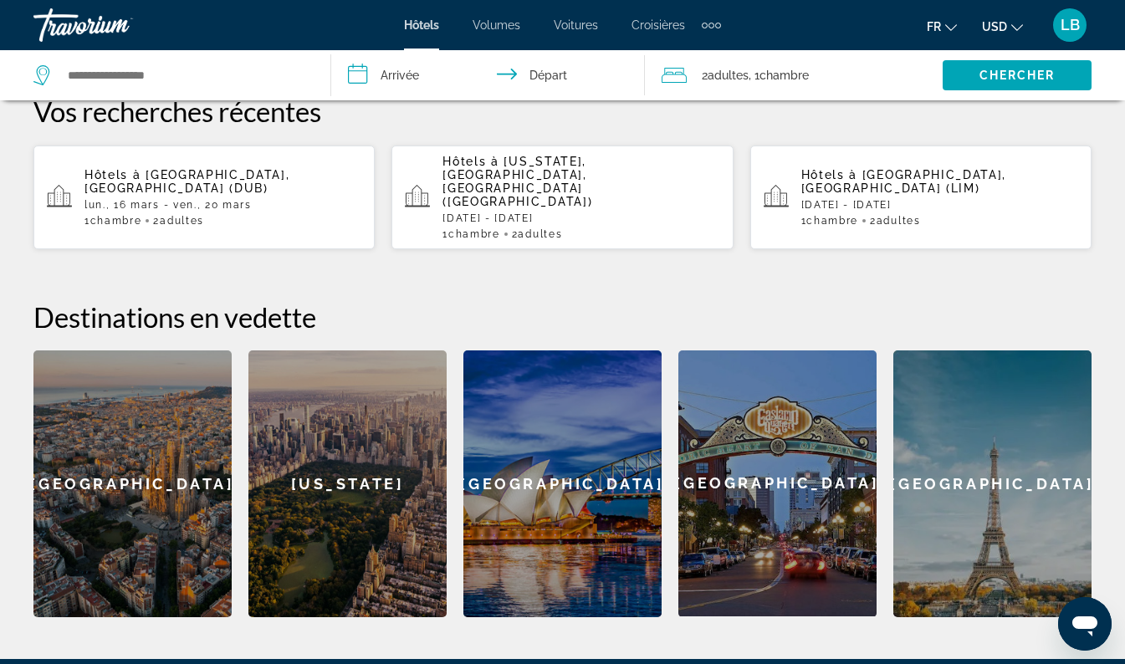
scroll to position [477, 0]
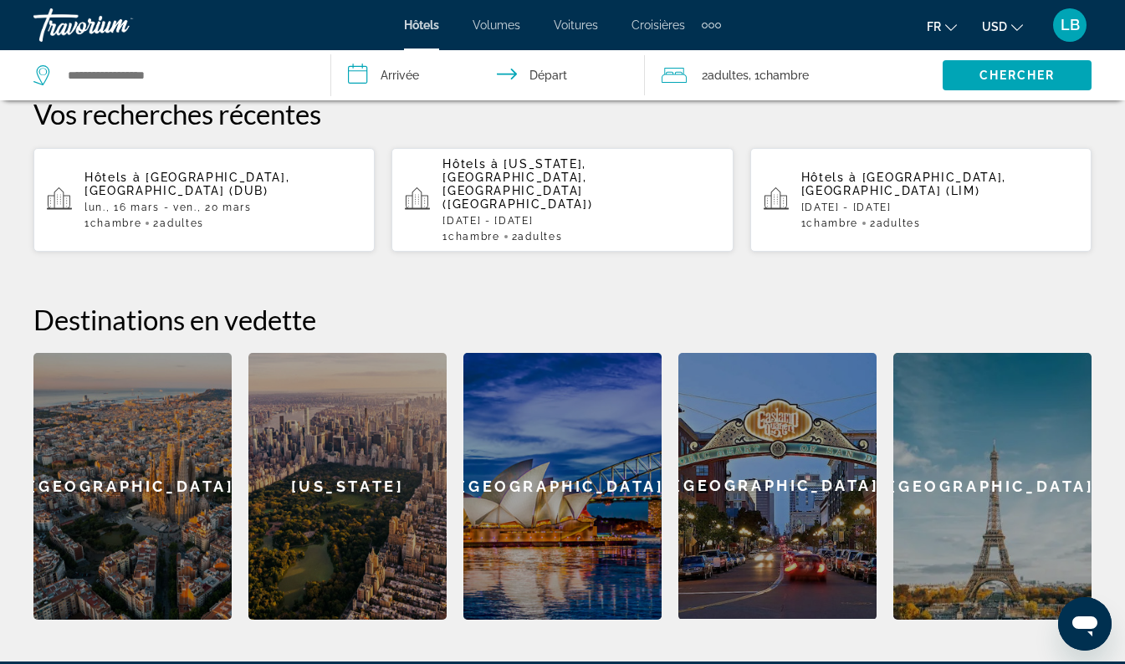
click at [3, 494] on div "**********" at bounding box center [562, 303] width 1125 height 633
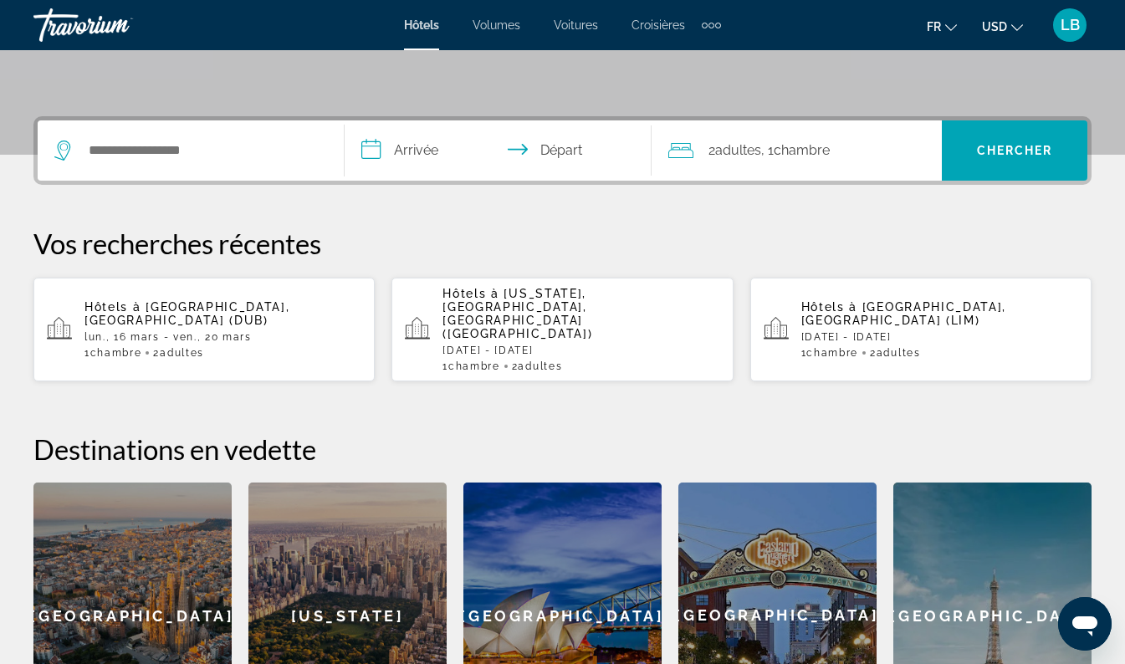
scroll to position [209, 0]
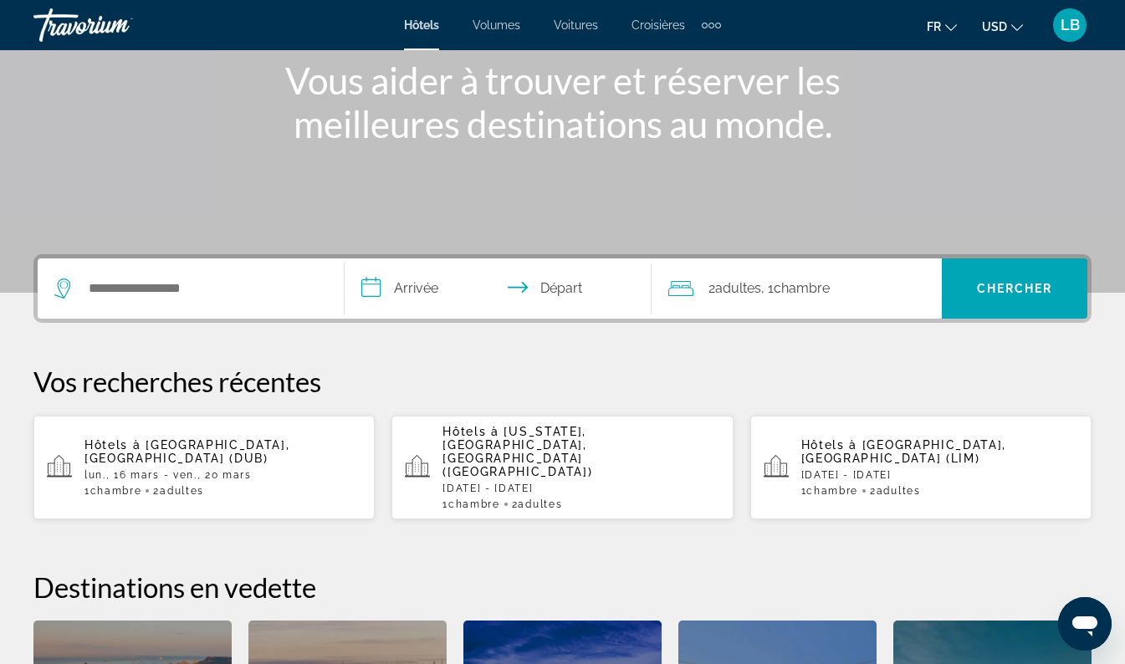
click at [120, 454] on div "Hôtels à [GEOGRAPHIC_DATA], [GEOGRAPHIC_DATA] (DUB) [DATE] - [DATE] 1 Chambre p…" at bounding box center [222, 467] width 277 height 59
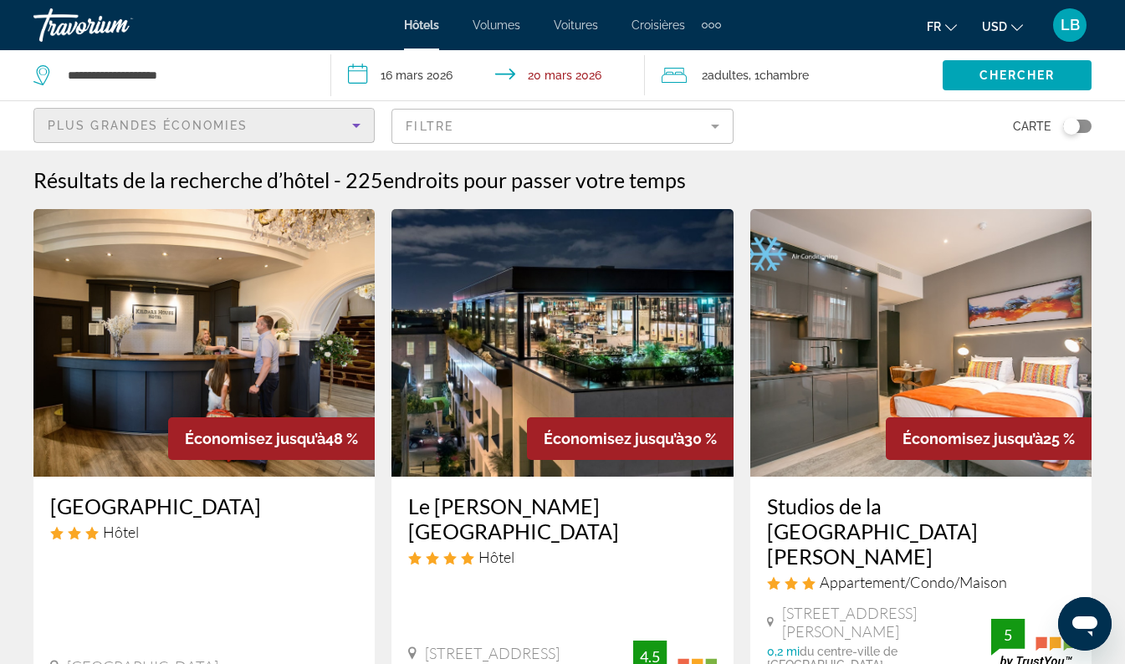
click at [362, 133] on icon "Trier par" at bounding box center [356, 125] width 20 height 20
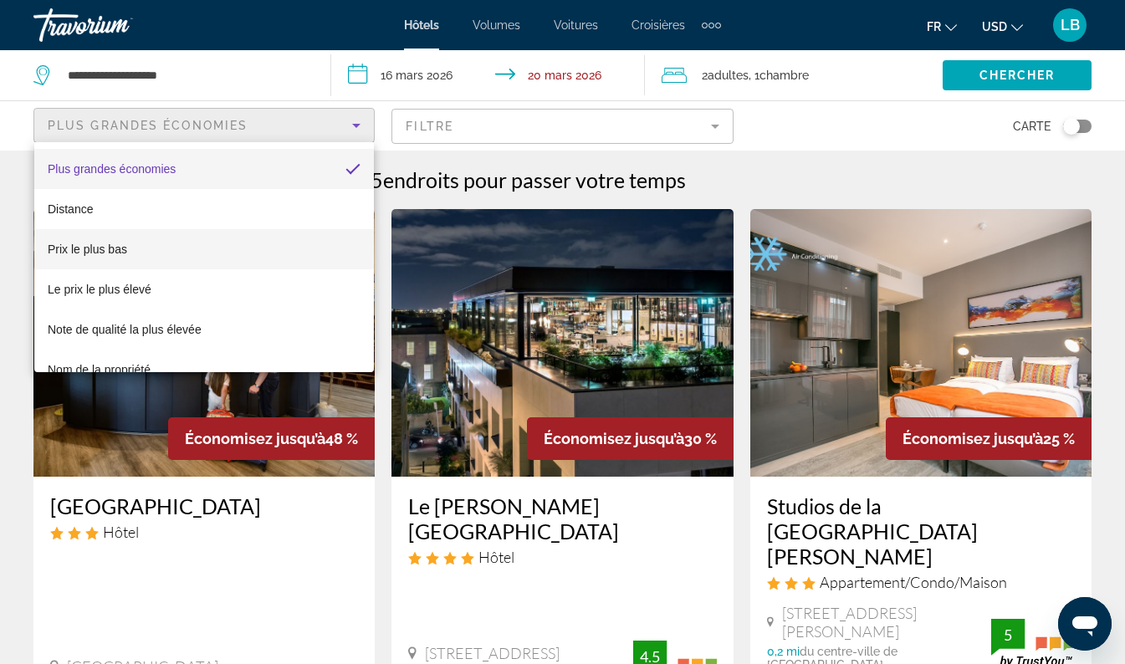
click at [108, 257] on span "Prix le plus bas" at bounding box center [87, 249] width 79 height 20
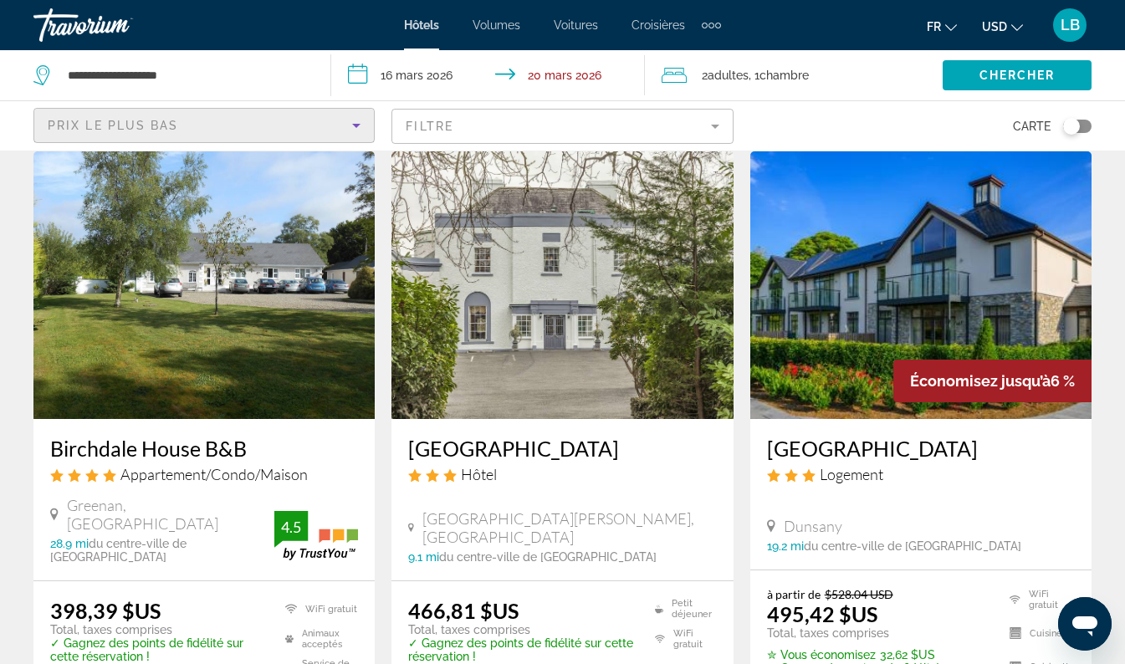
scroll to position [56, 0]
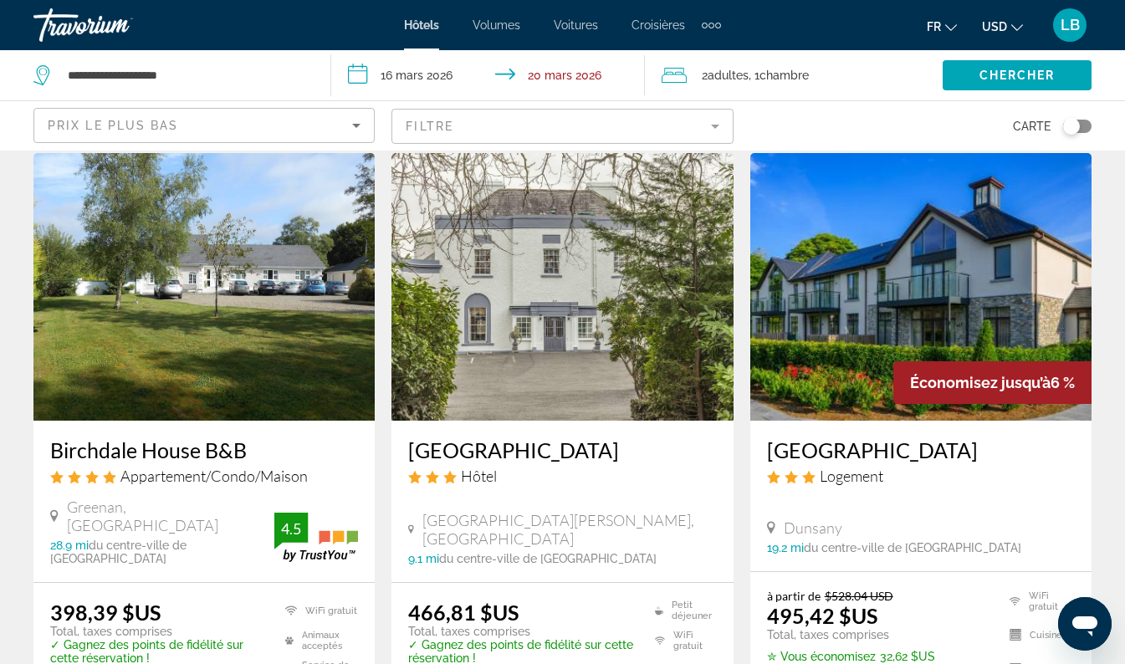
click at [193, 497] on div "Birchdale House B&B Appartement/Condo/Maison" at bounding box center [204, 467] width 308 height 60
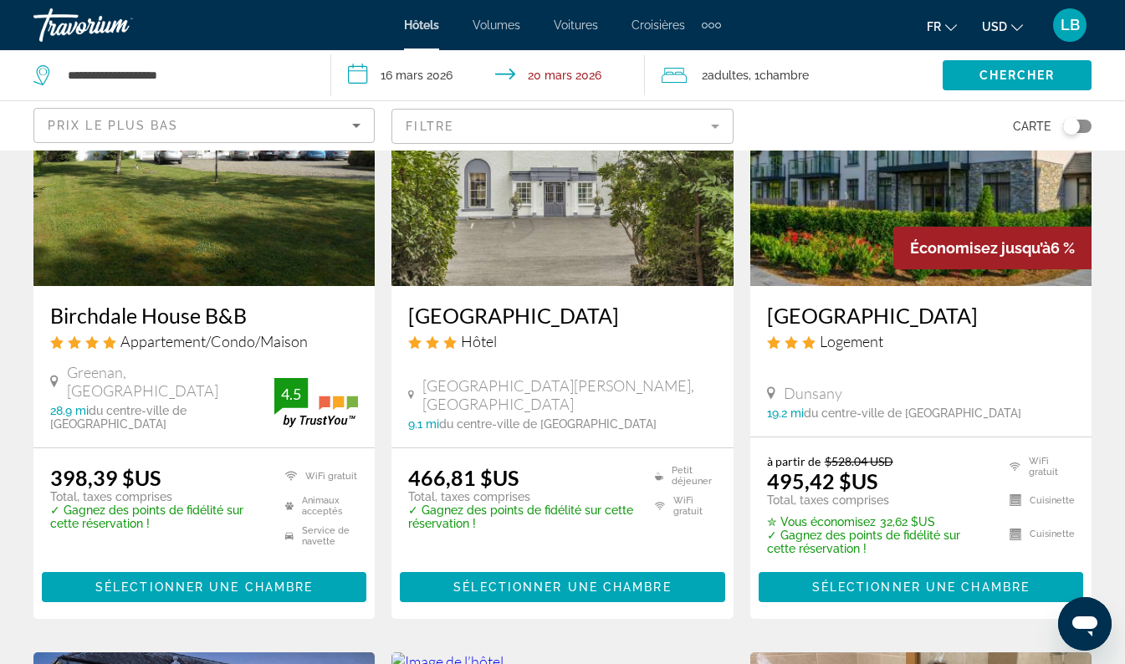
scroll to position [196, 0]
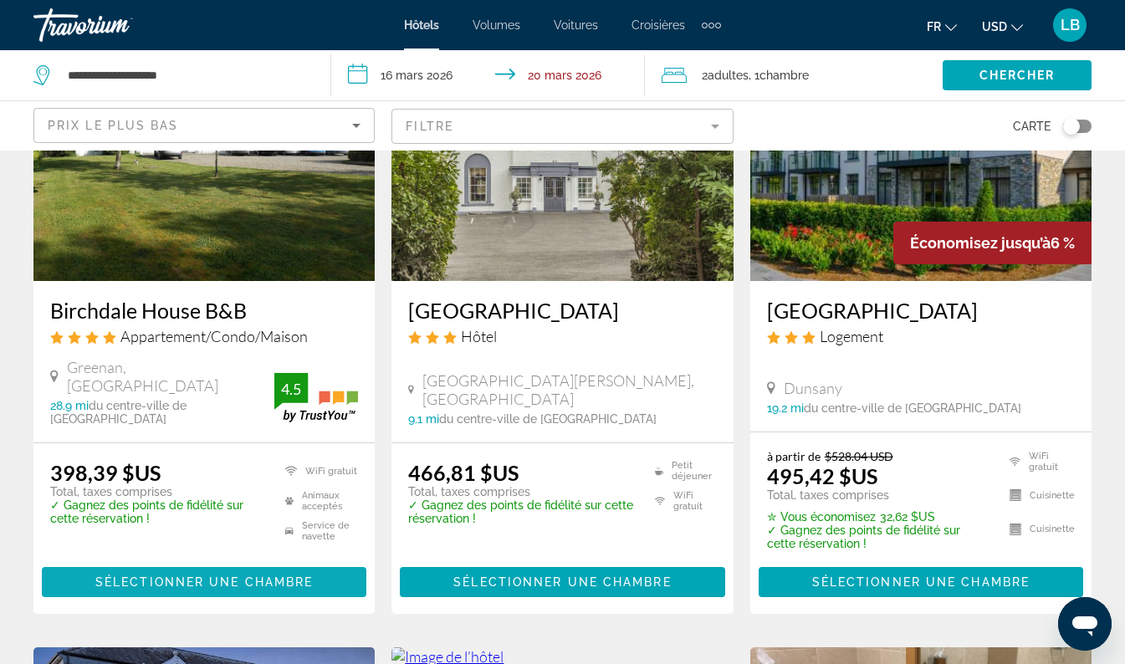
click at [176, 575] on span "Sélectionner une chambre" at bounding box center [203, 581] width 217 height 13
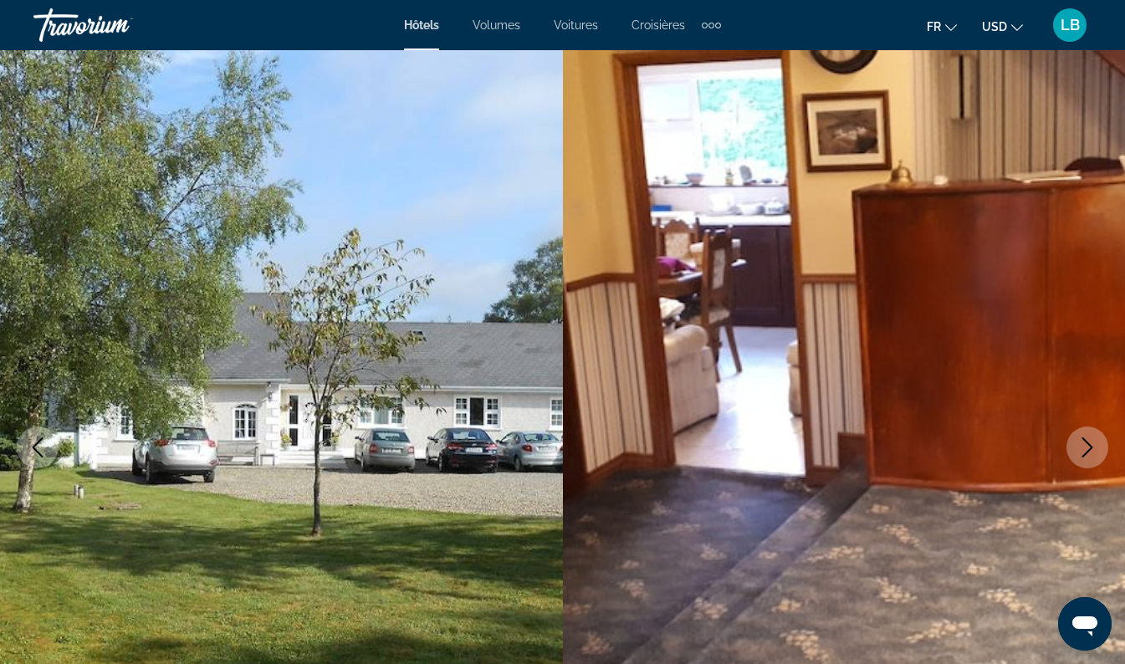
scroll to position [299, 0]
